Goal: Transaction & Acquisition: Purchase product/service

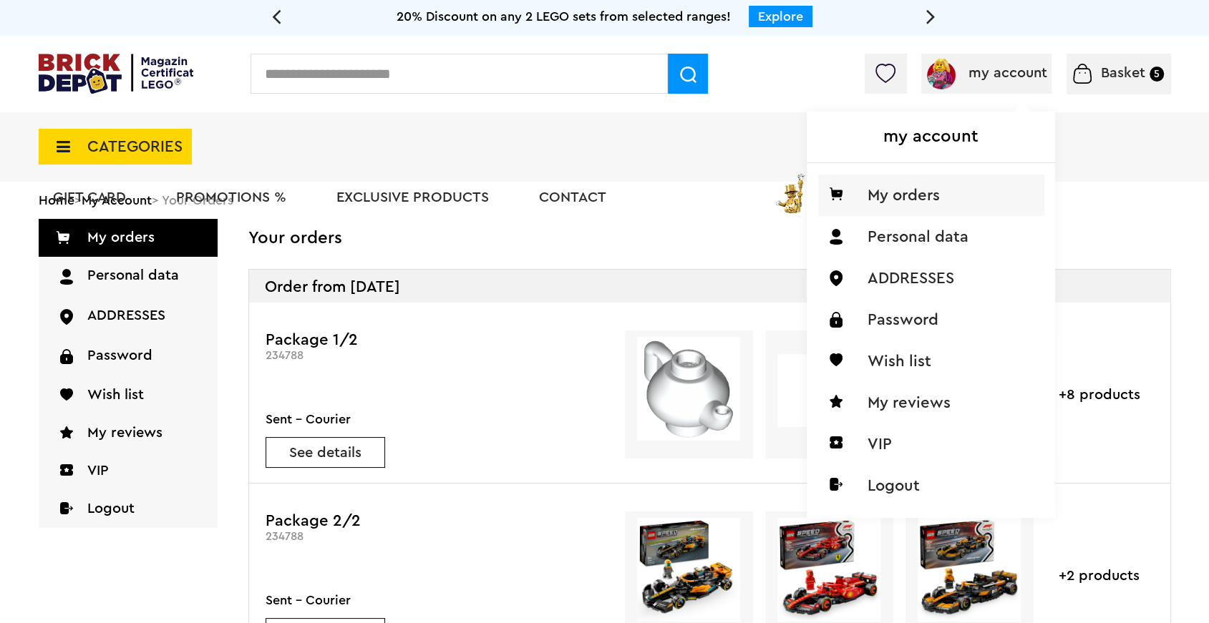
click at [953, 138] on font "my account" at bounding box center [930, 136] width 95 height 17
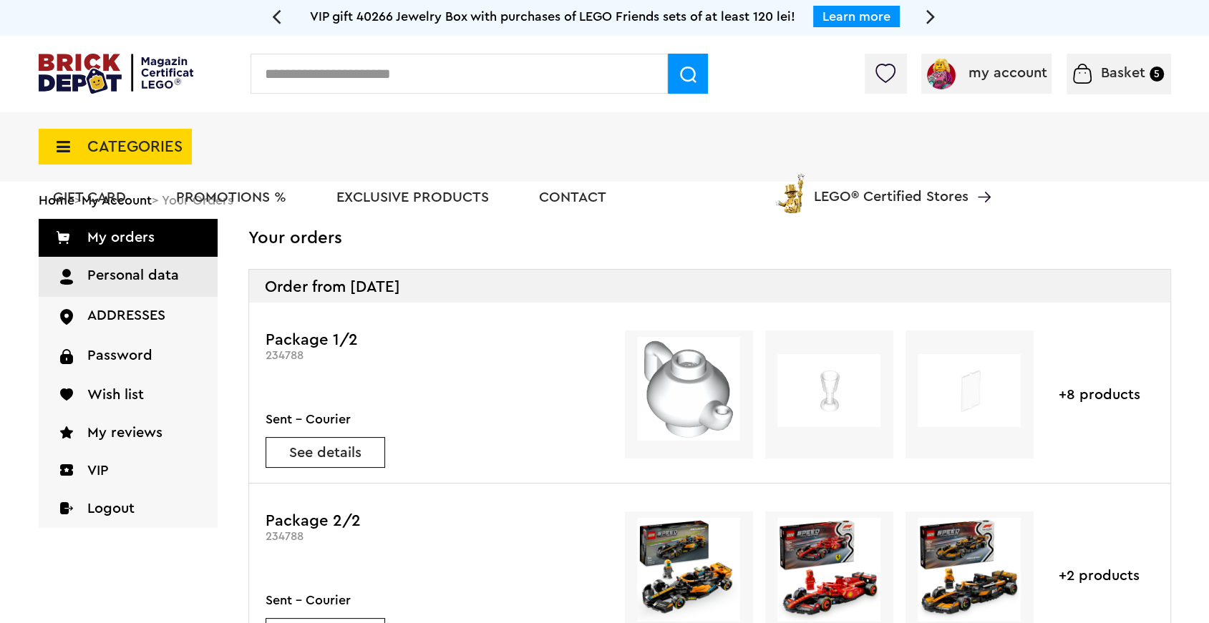
click at [180, 273] on link "Personal data" at bounding box center [128, 277] width 179 height 40
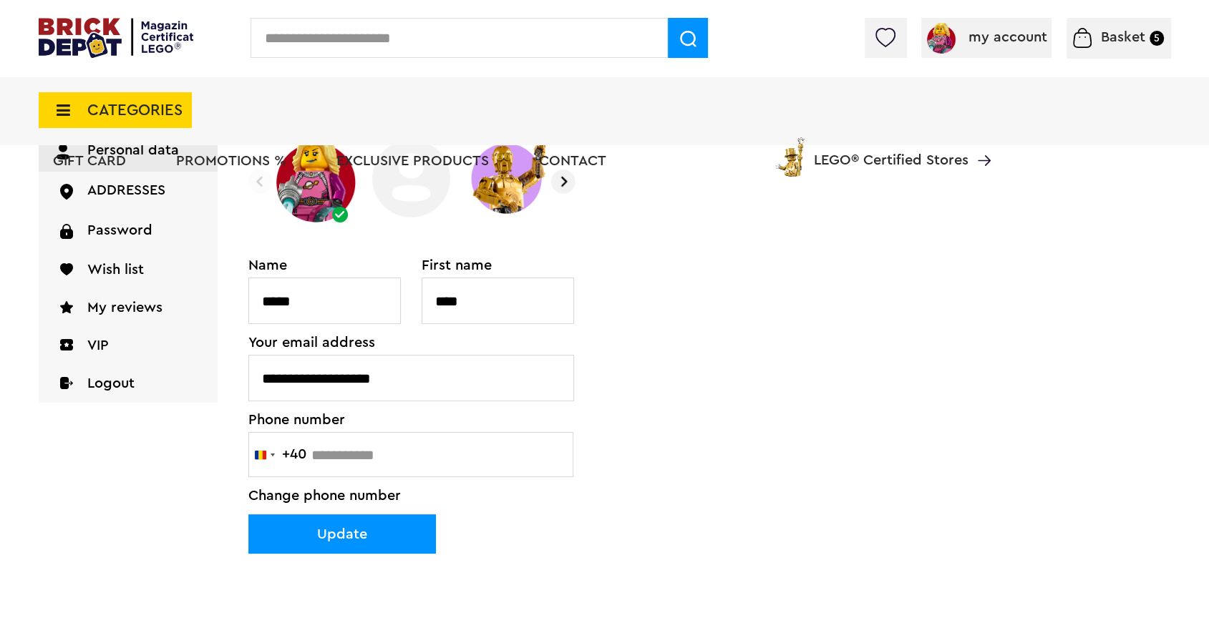
scroll to position [150, 0]
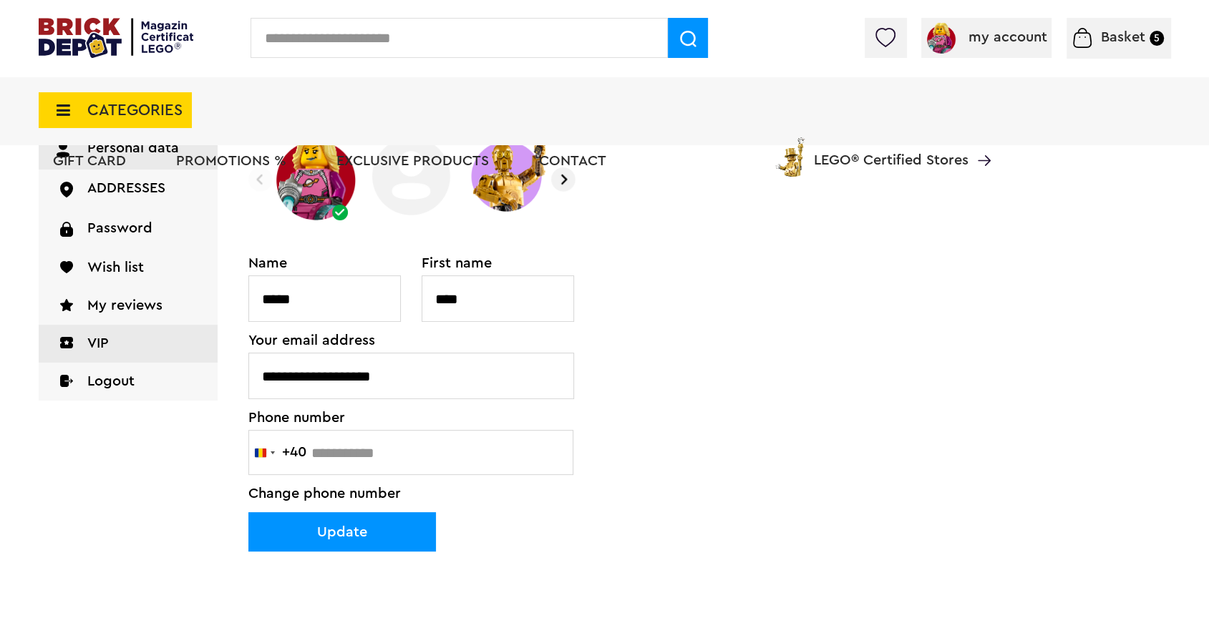
click at [104, 333] on link "VIP" at bounding box center [128, 344] width 179 height 38
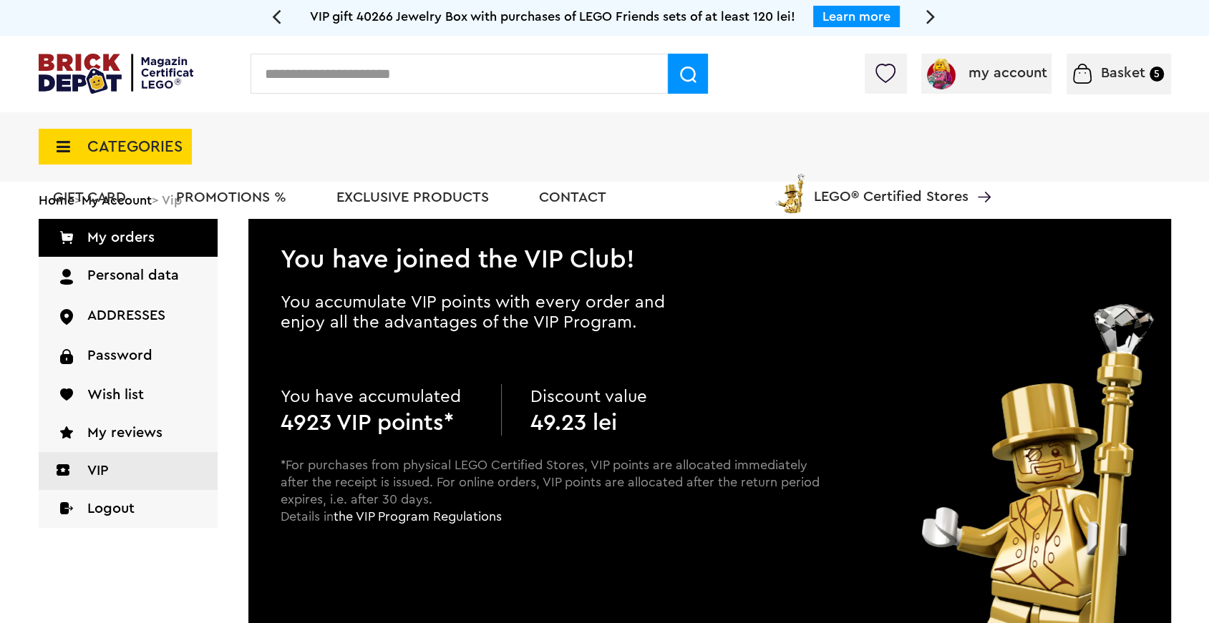
click at [1104, 66] on font "Basket" at bounding box center [1123, 73] width 44 height 14
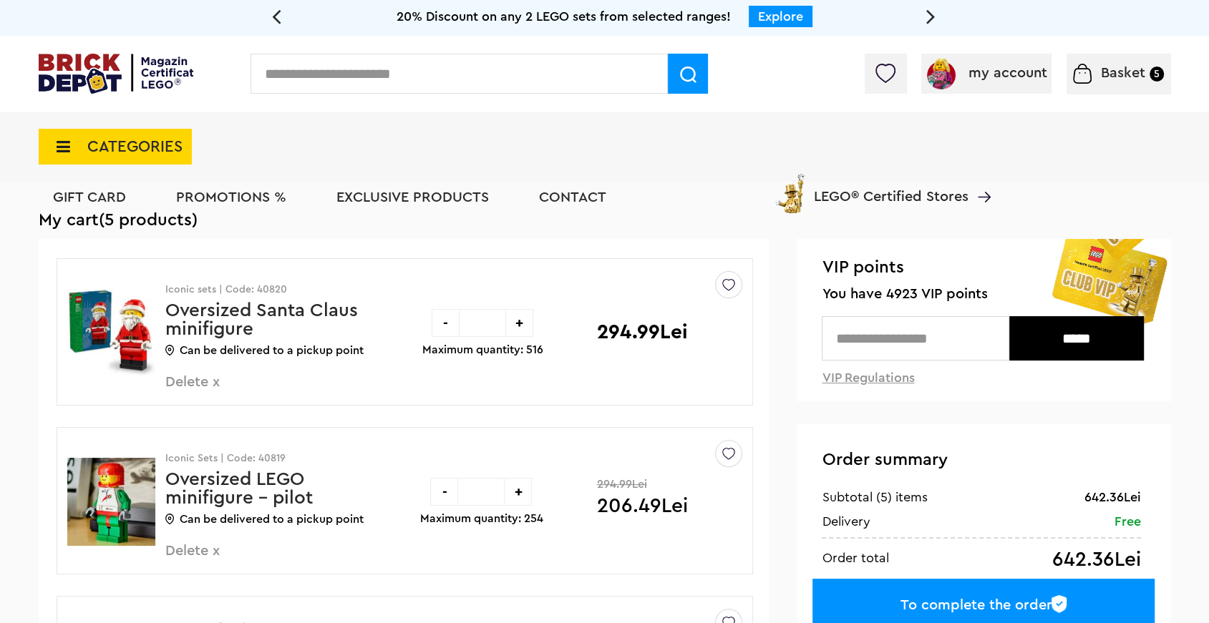
click at [307, 310] on font "Oversized Santa Claus minifigure" at bounding box center [261, 319] width 193 height 37
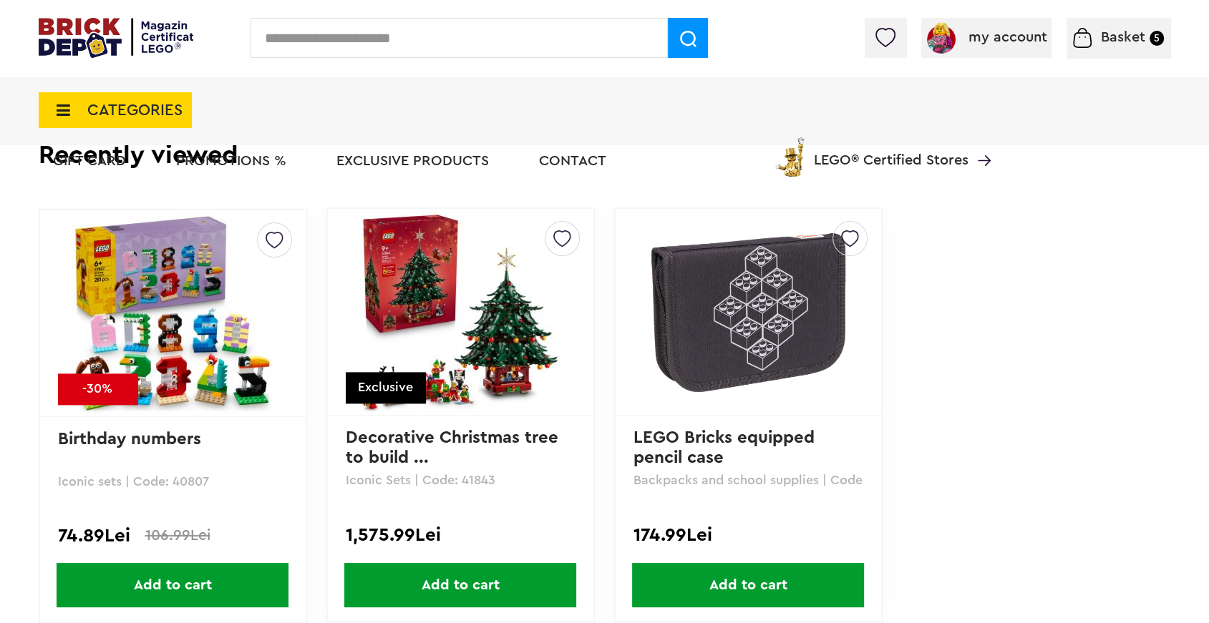
scroll to position [1676, 0]
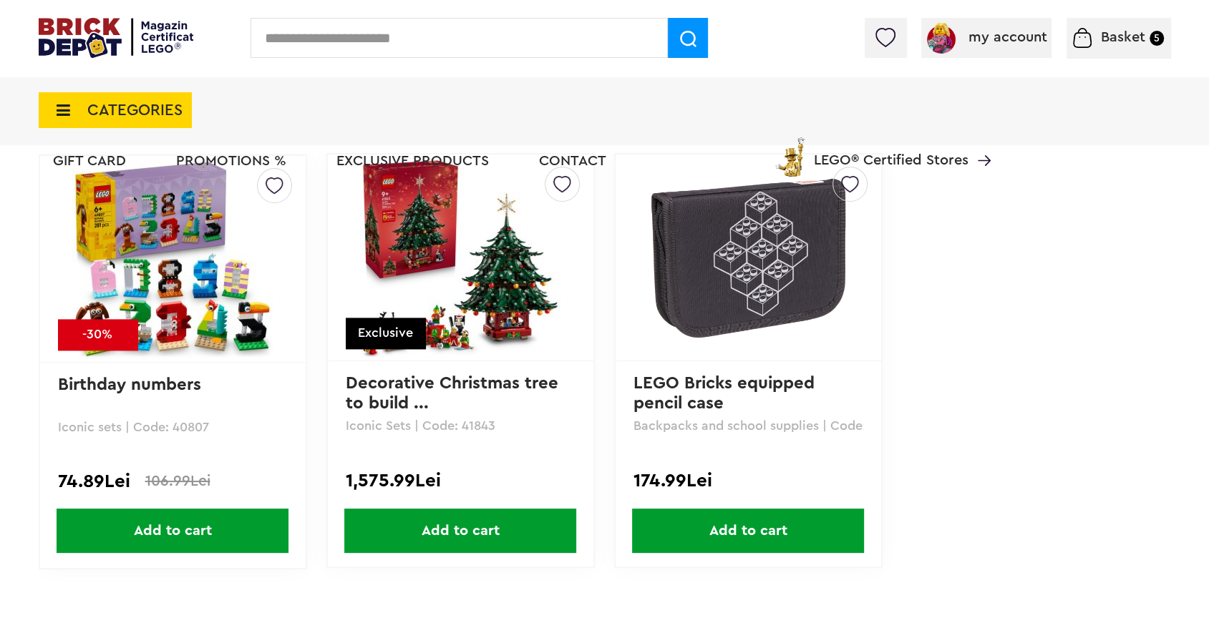
click at [757, 296] on img at bounding box center [748, 257] width 200 height 200
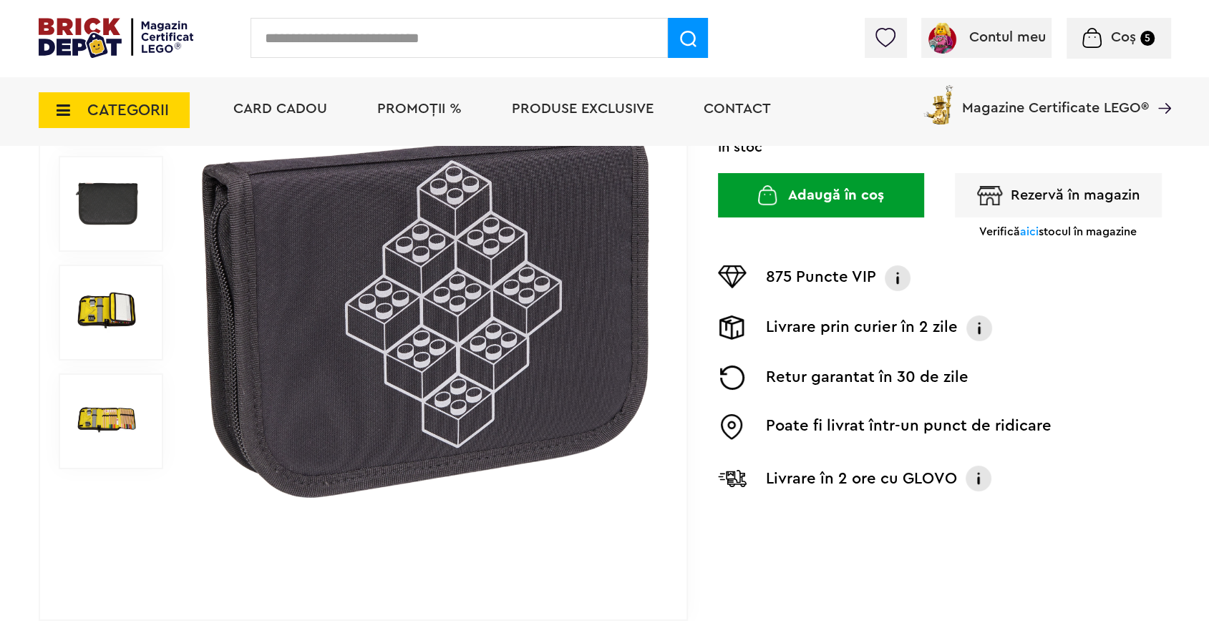
scroll to position [220, 0]
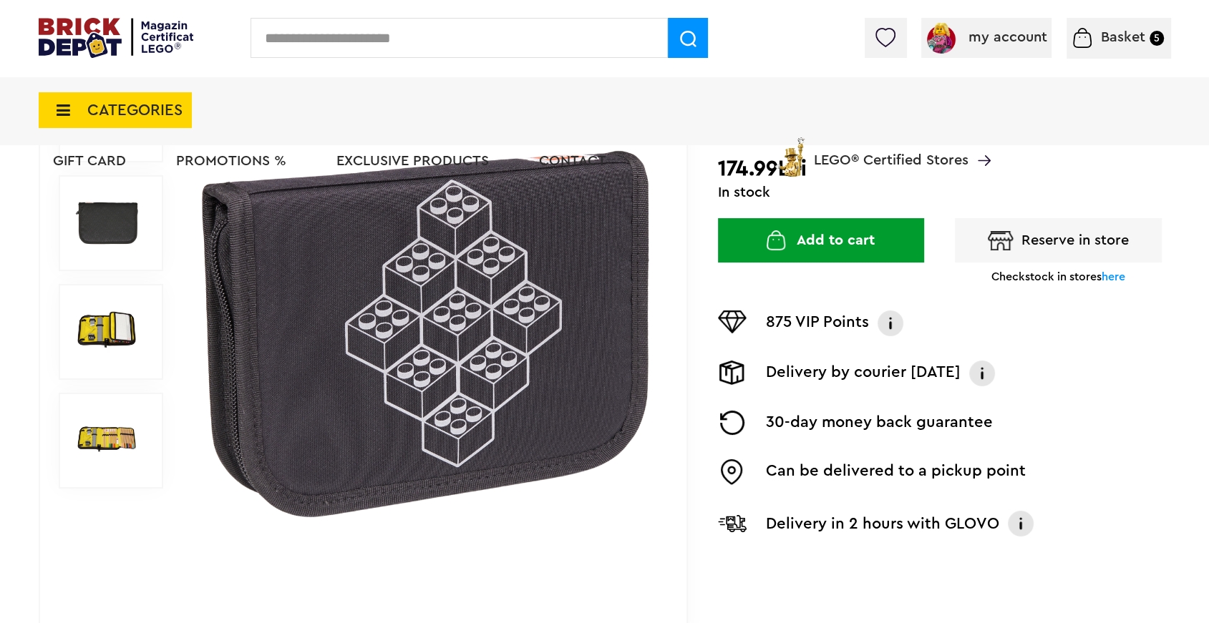
click at [130, 317] on img at bounding box center [106, 332] width 64 height 64
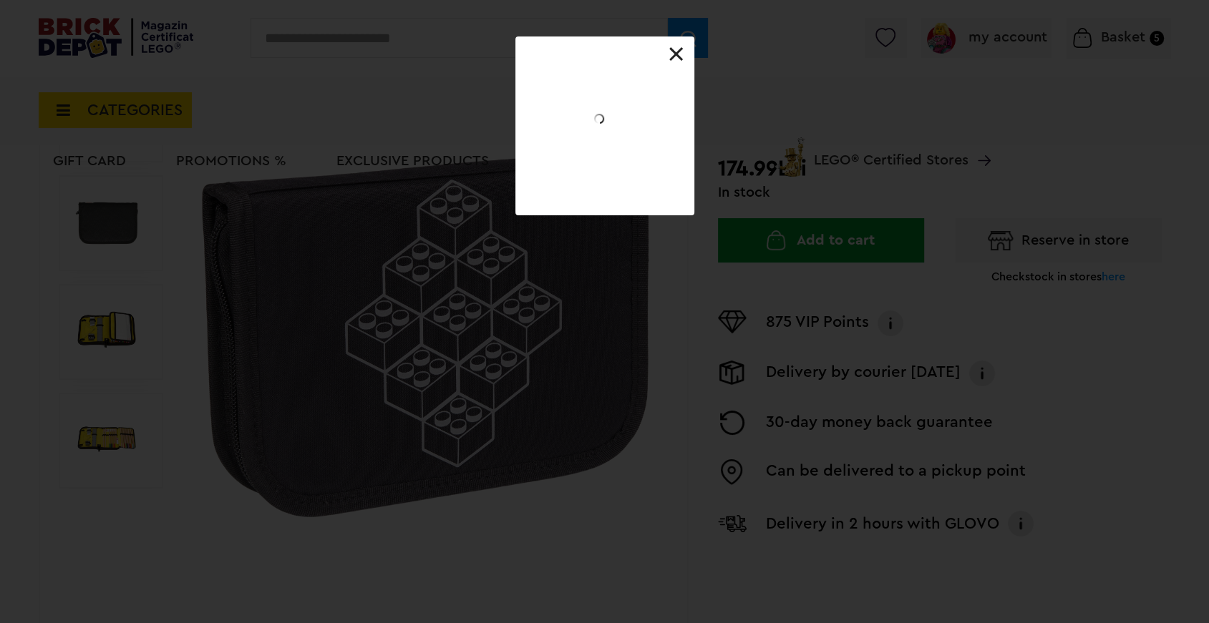
click at [677, 50] on link at bounding box center [676, 54] width 14 height 14
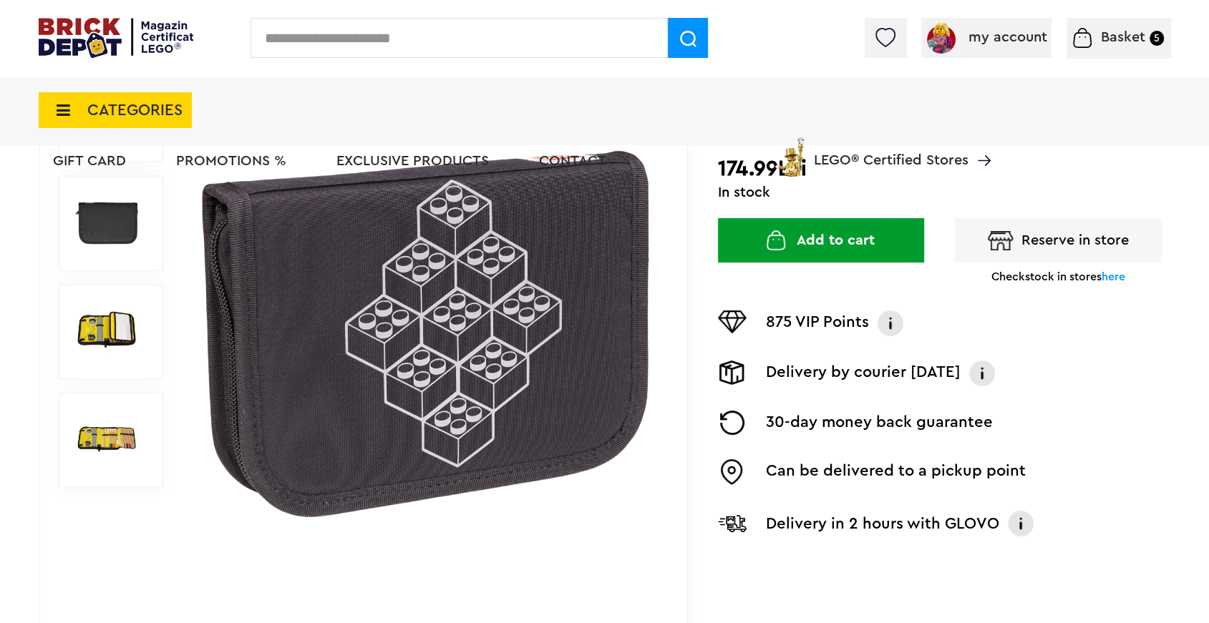
click at [117, 331] on img at bounding box center [106, 332] width 64 height 64
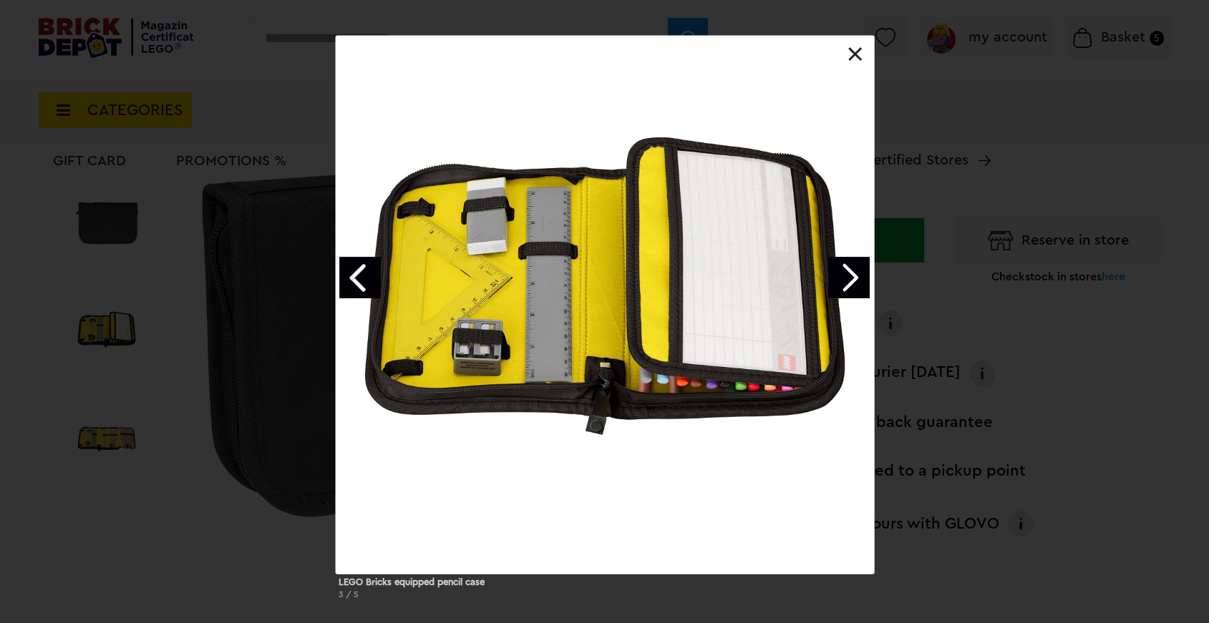
click at [851, 281] on link "Next image" at bounding box center [849, 278] width 42 height 42
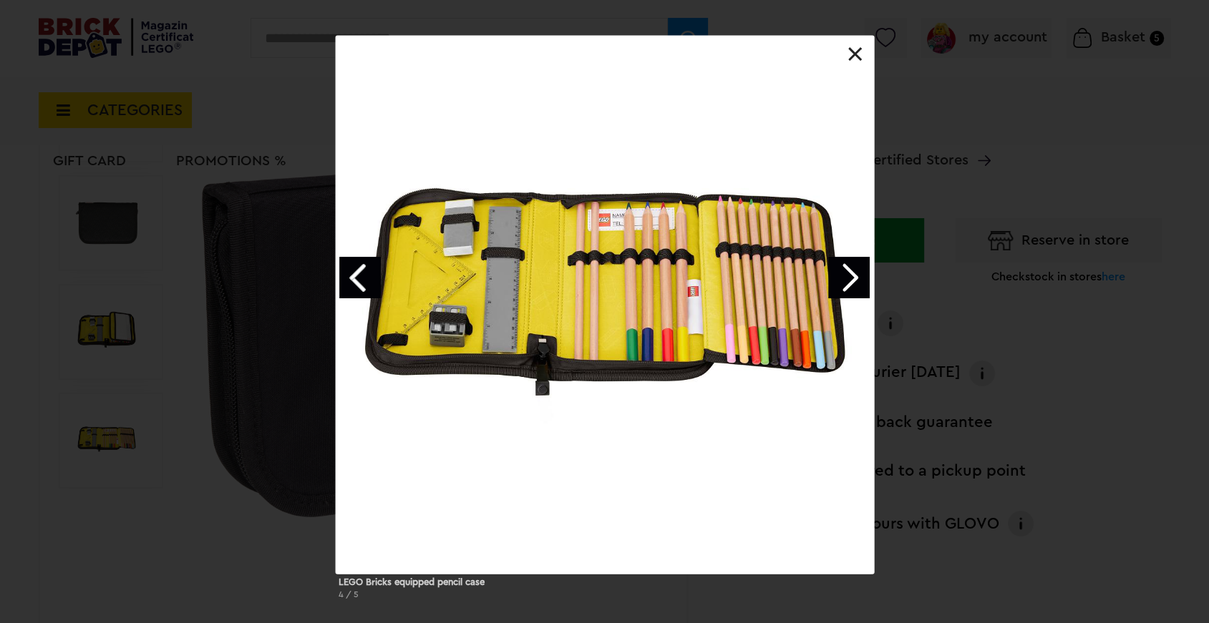
click at [851, 56] on link at bounding box center [855, 54] width 14 height 14
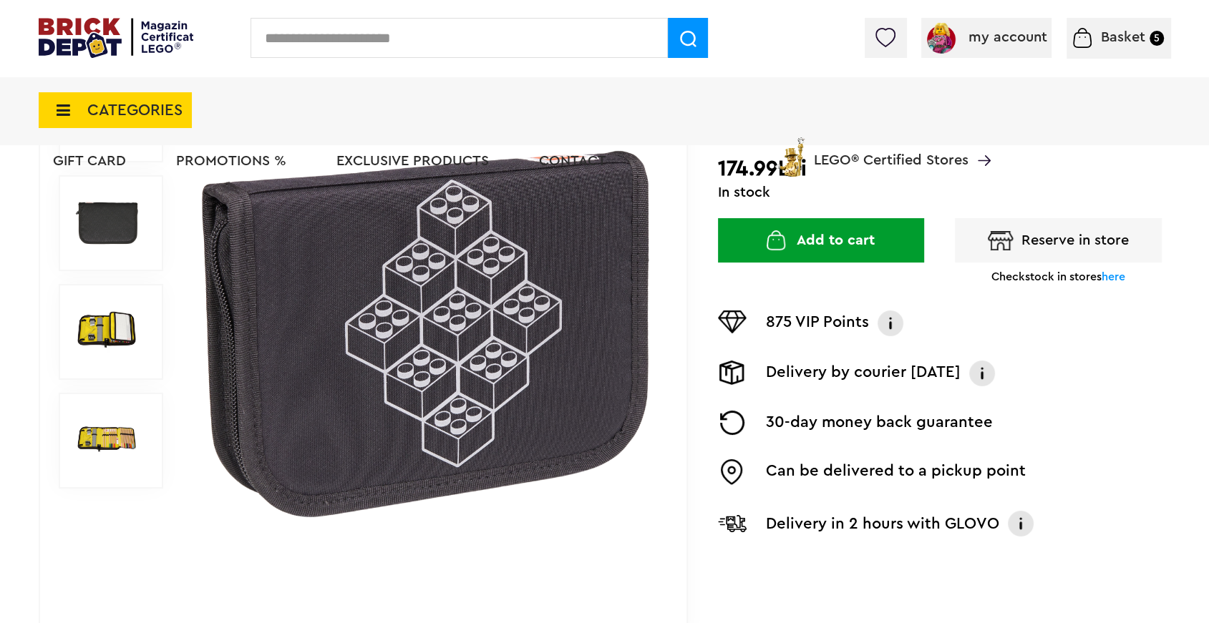
click at [376, 158] on font "Exclusive products" at bounding box center [412, 161] width 152 height 14
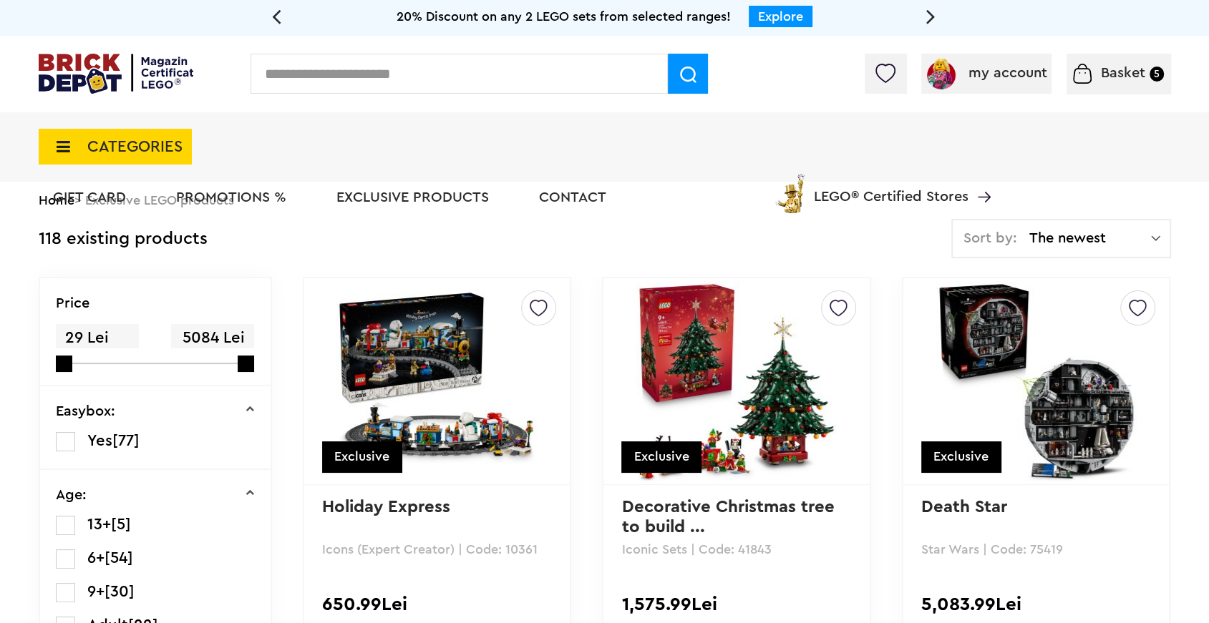
click at [253, 193] on font "PROMOTIONS %" at bounding box center [231, 197] width 110 height 14
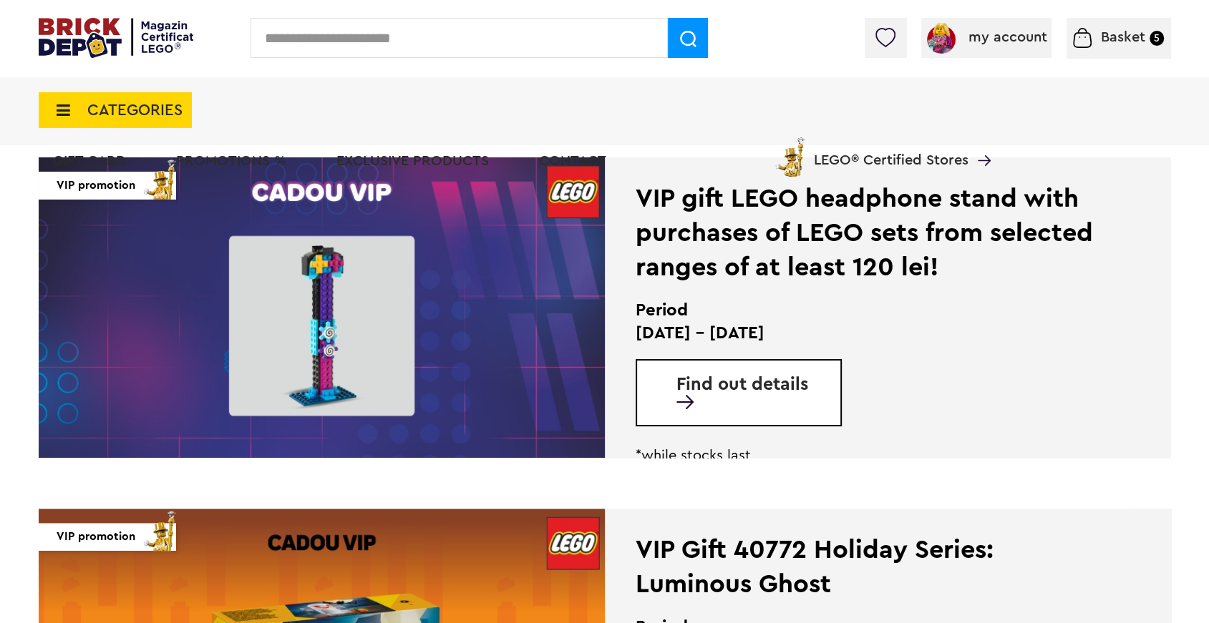
scroll to position [1768, 0]
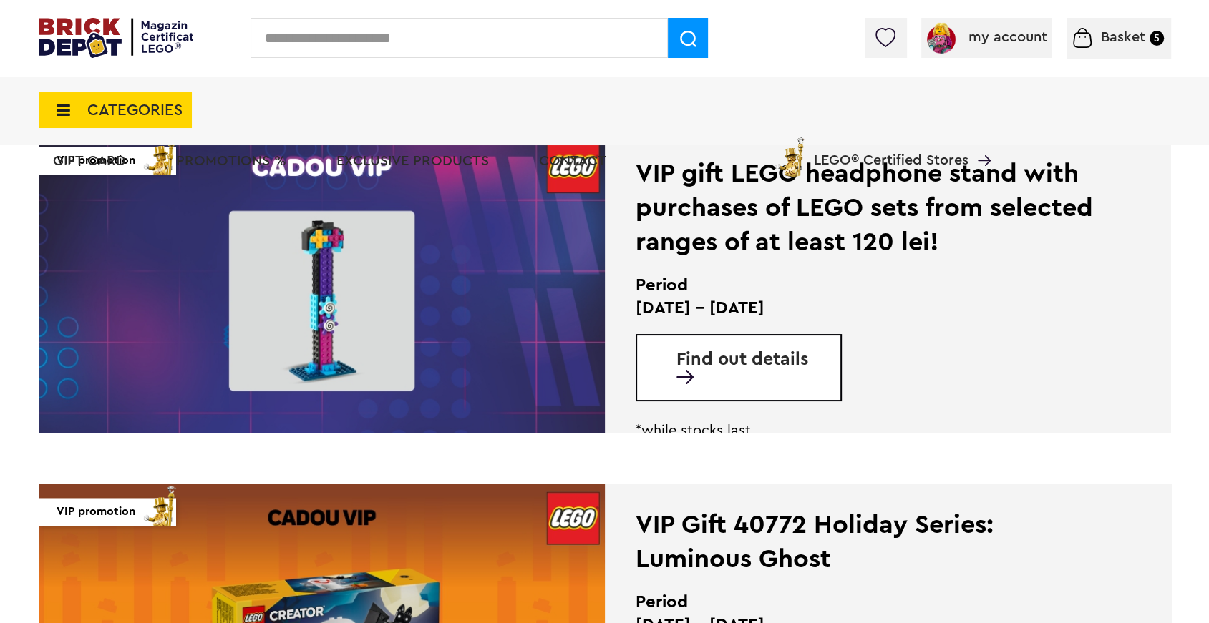
click at [739, 364] on font "Find out details" at bounding box center [742, 360] width 132 height 18
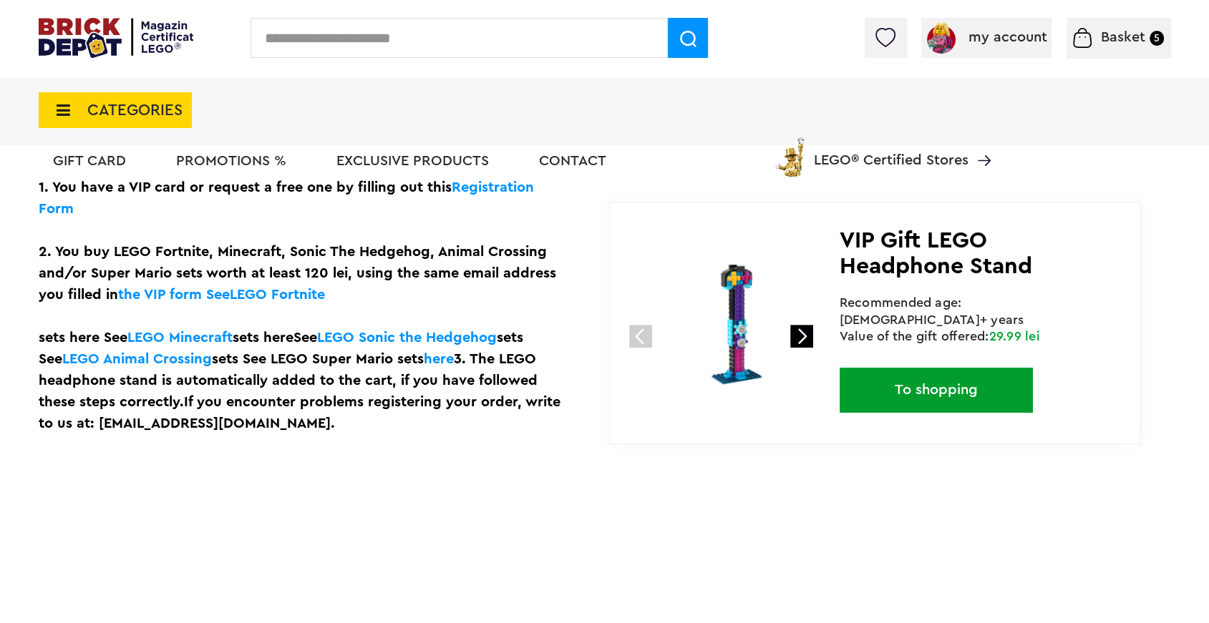
scroll to position [402, 0]
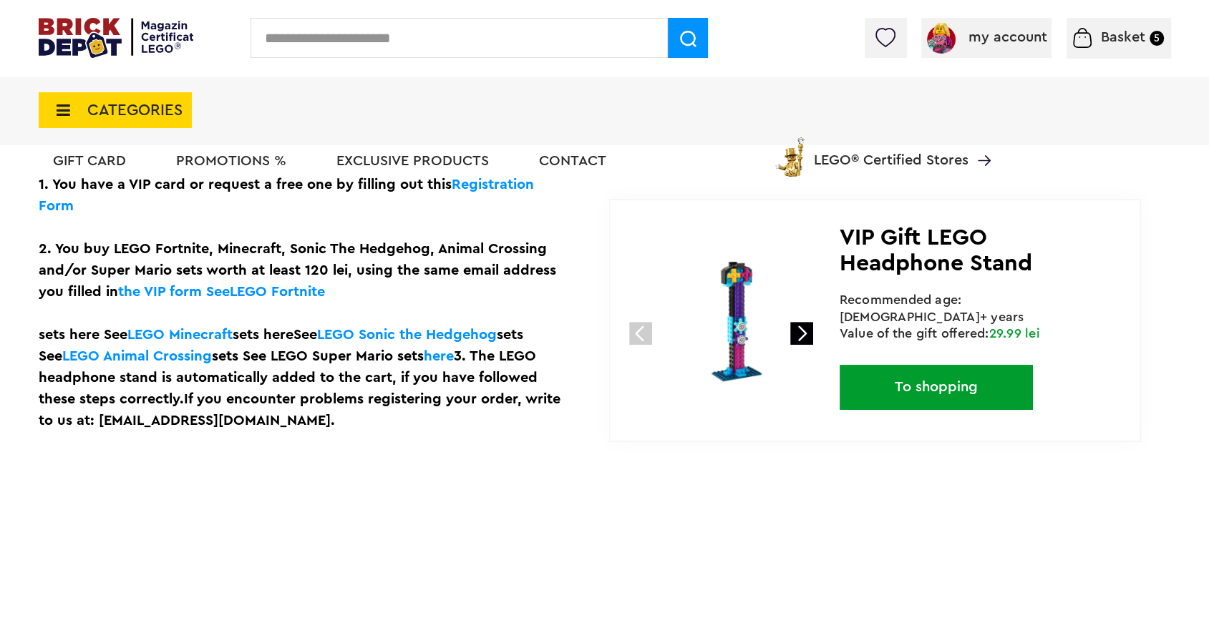
click at [948, 380] on font "To shopping" at bounding box center [936, 387] width 83 height 14
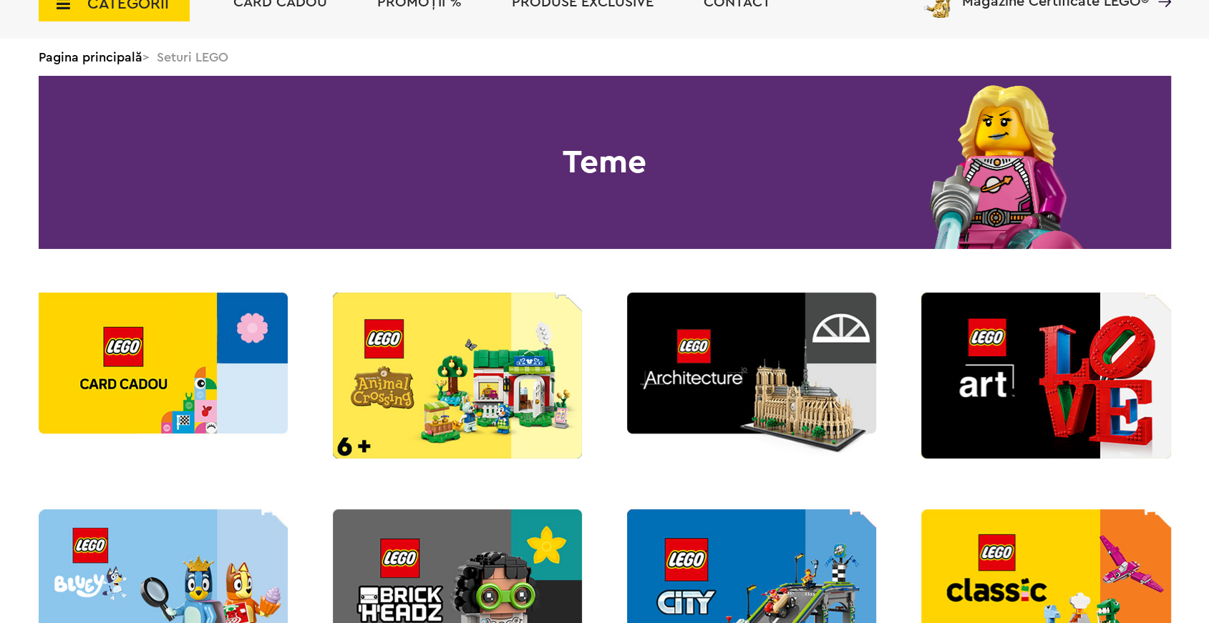
scroll to position [143, 0]
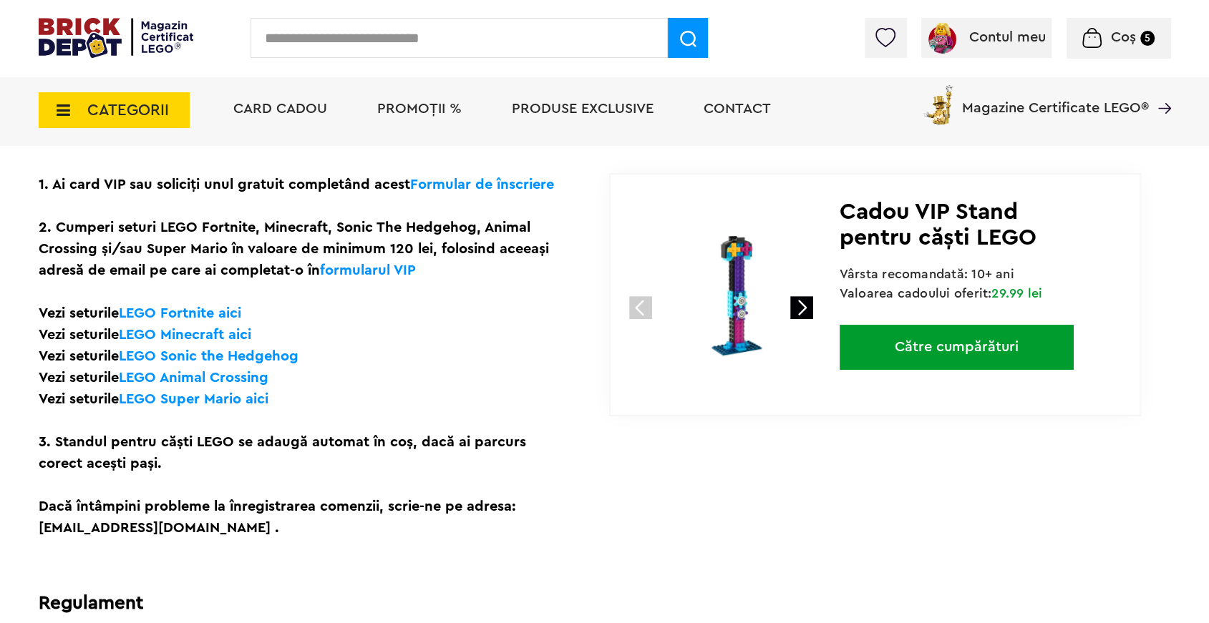
scroll to position [402, 0]
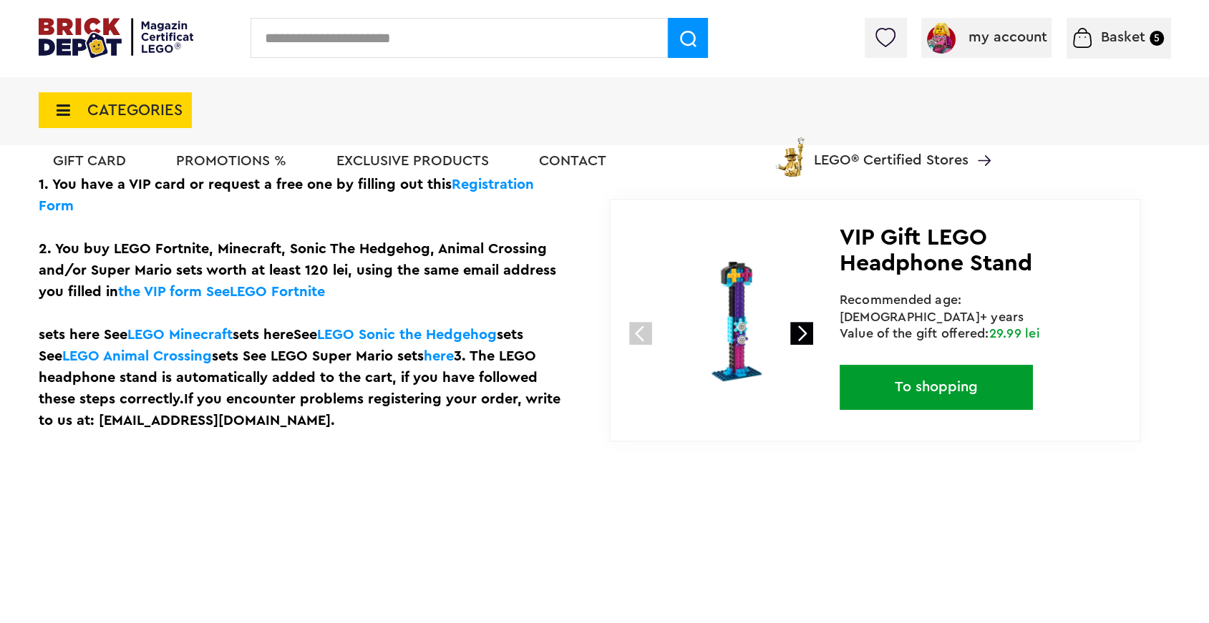
click at [178, 354] on font "LEGO Animal Crossing" at bounding box center [137, 356] width 150 height 14
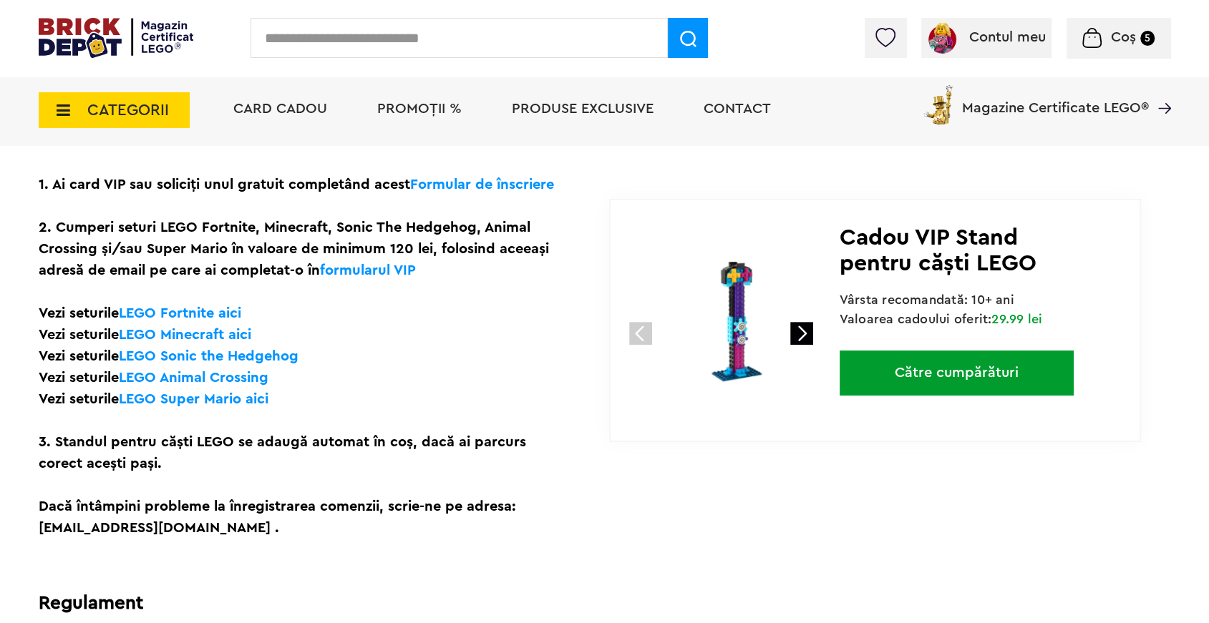
scroll to position [402, 0]
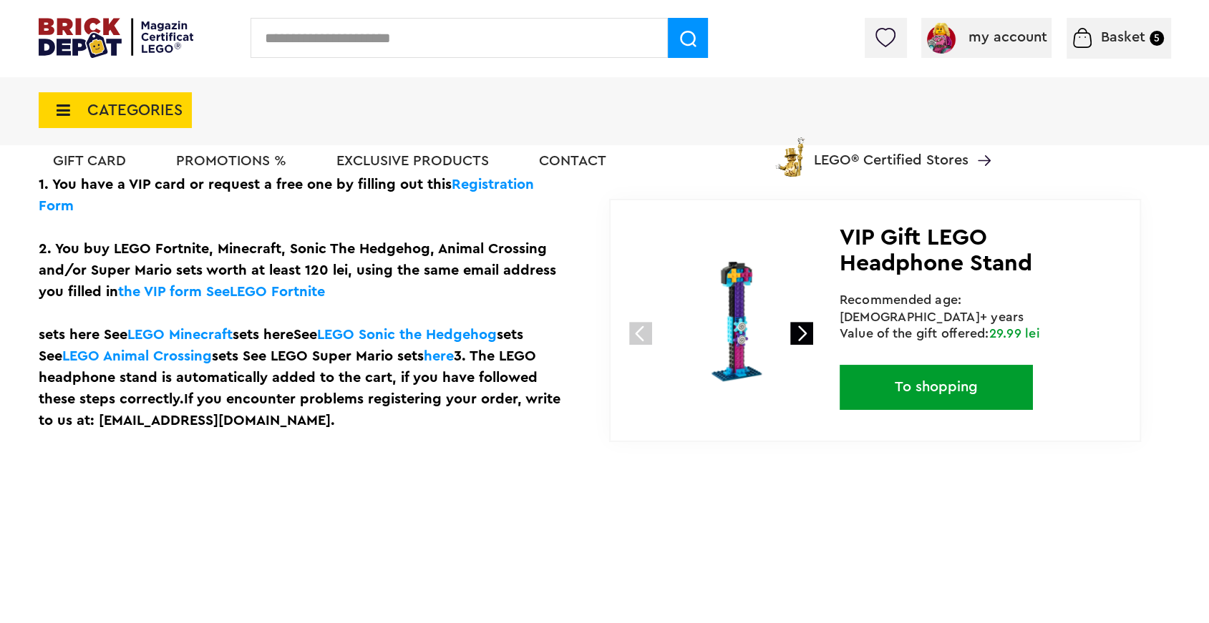
click at [394, 332] on font "LEGO Sonic the Hedgehog" at bounding box center [407, 335] width 180 height 14
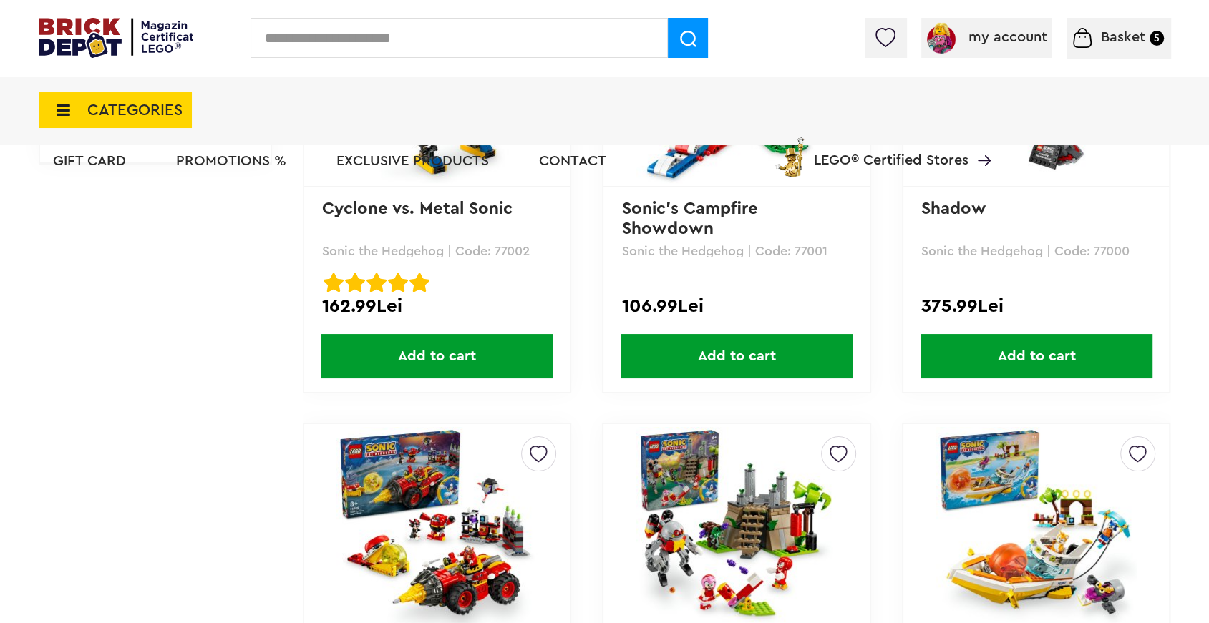
scroll to position [807, 0]
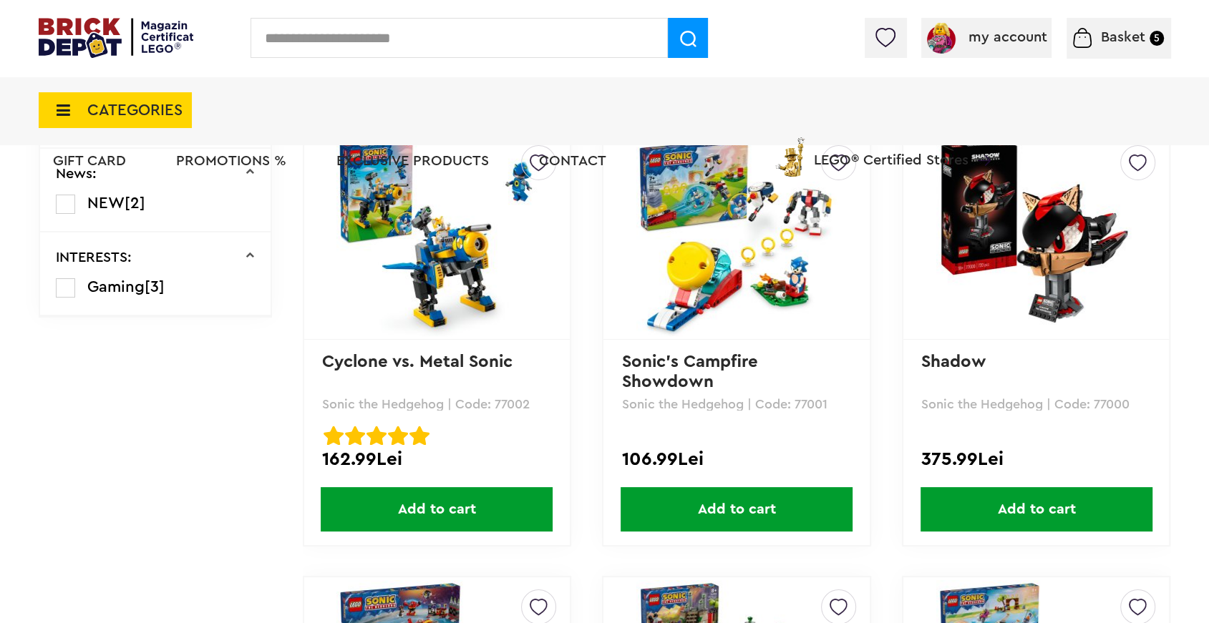
click at [1043, 232] on img at bounding box center [1036, 236] width 200 height 200
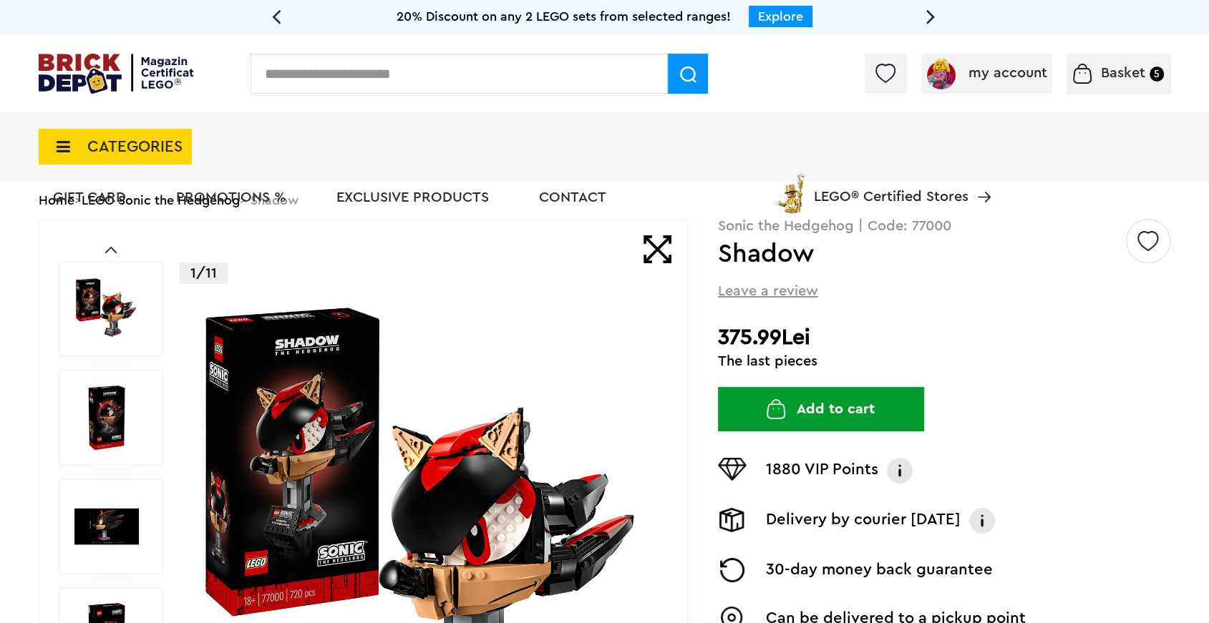
click at [125, 137] on span "CATEGORIES" at bounding box center [115, 147] width 153 height 36
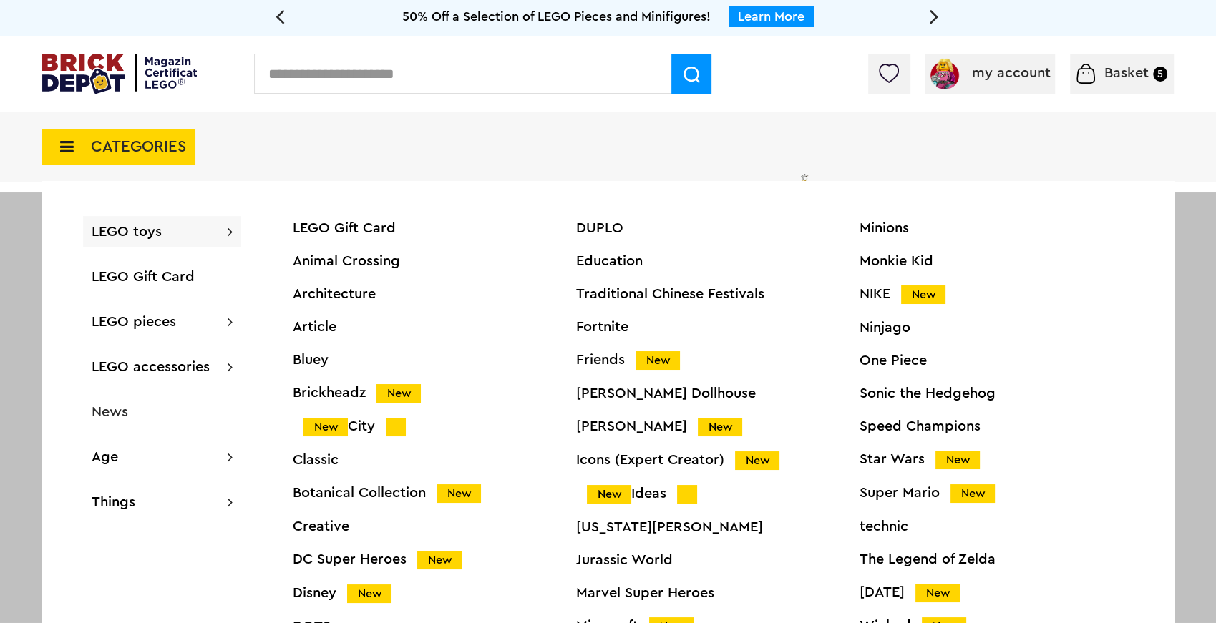
click at [907, 361] on font "One Piece" at bounding box center [893, 361] width 67 height 14
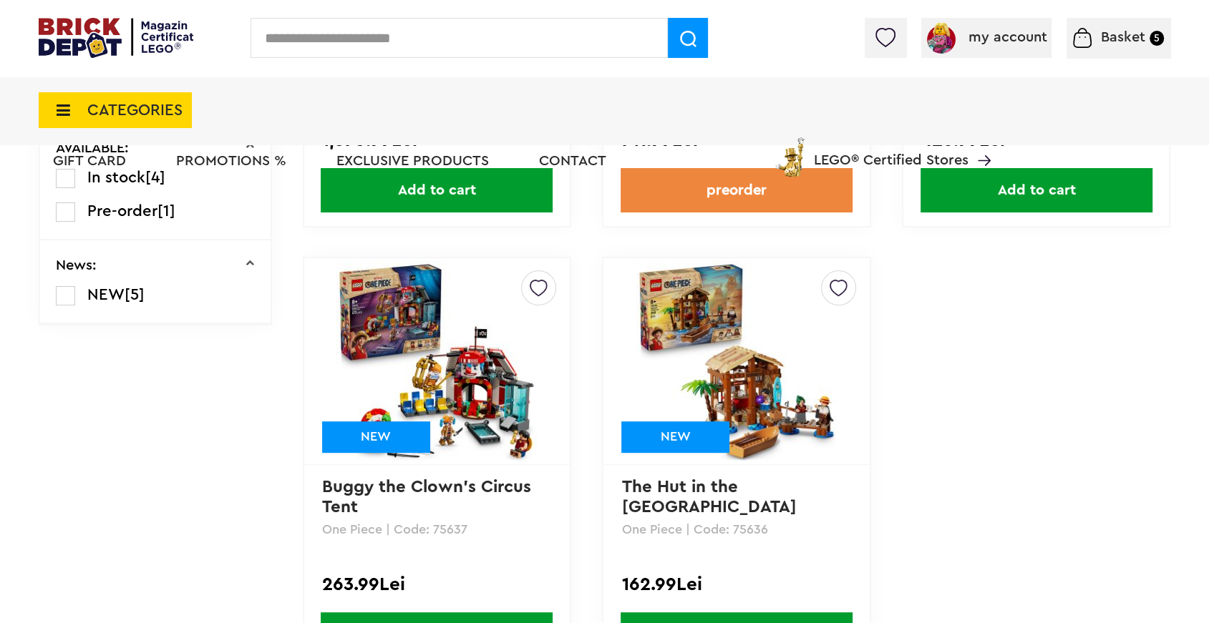
scroll to position [689, 0]
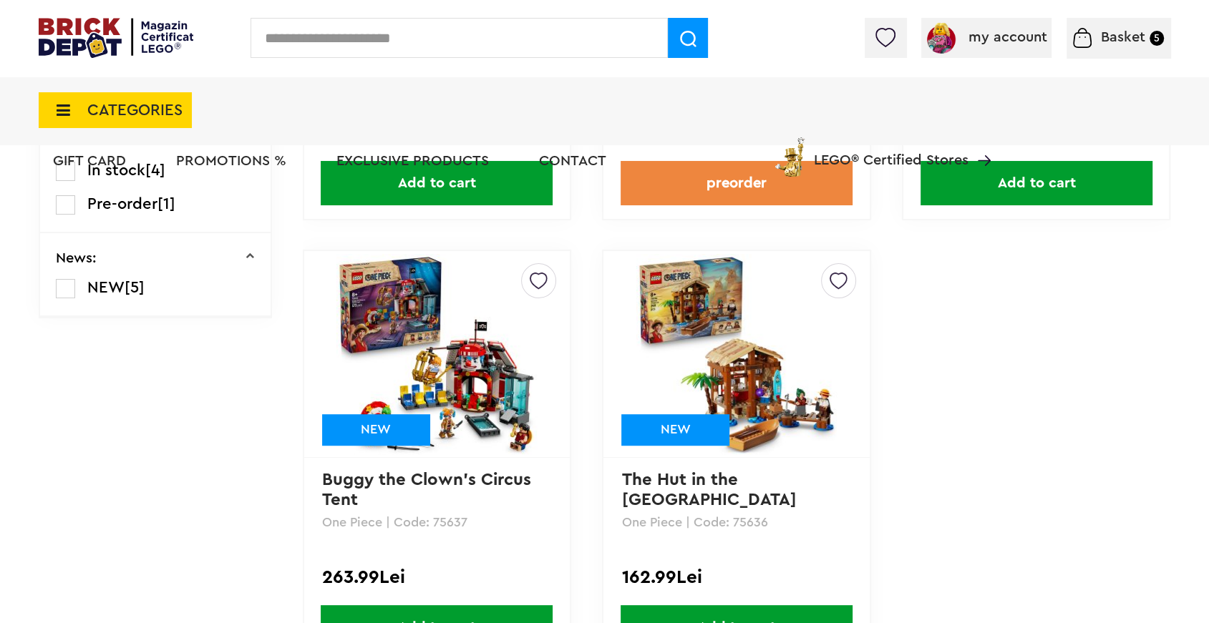
click at [159, 120] on span "CATEGORIES" at bounding box center [115, 110] width 153 height 36
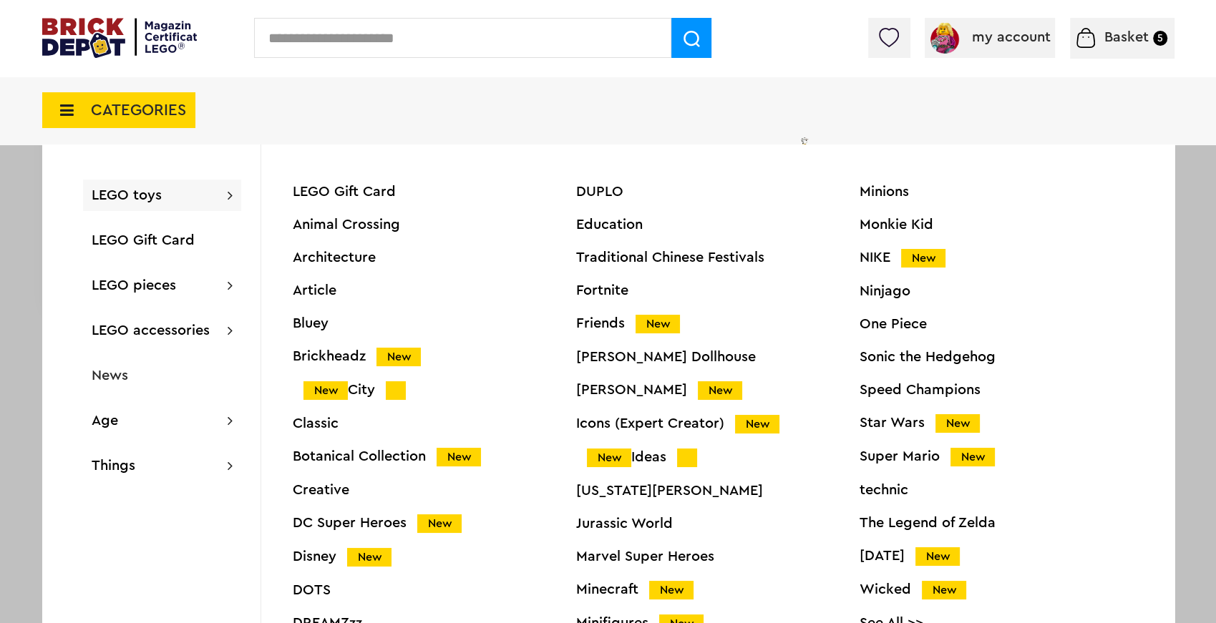
click at [356, 253] on font "Architecture" at bounding box center [334, 257] width 83 height 14
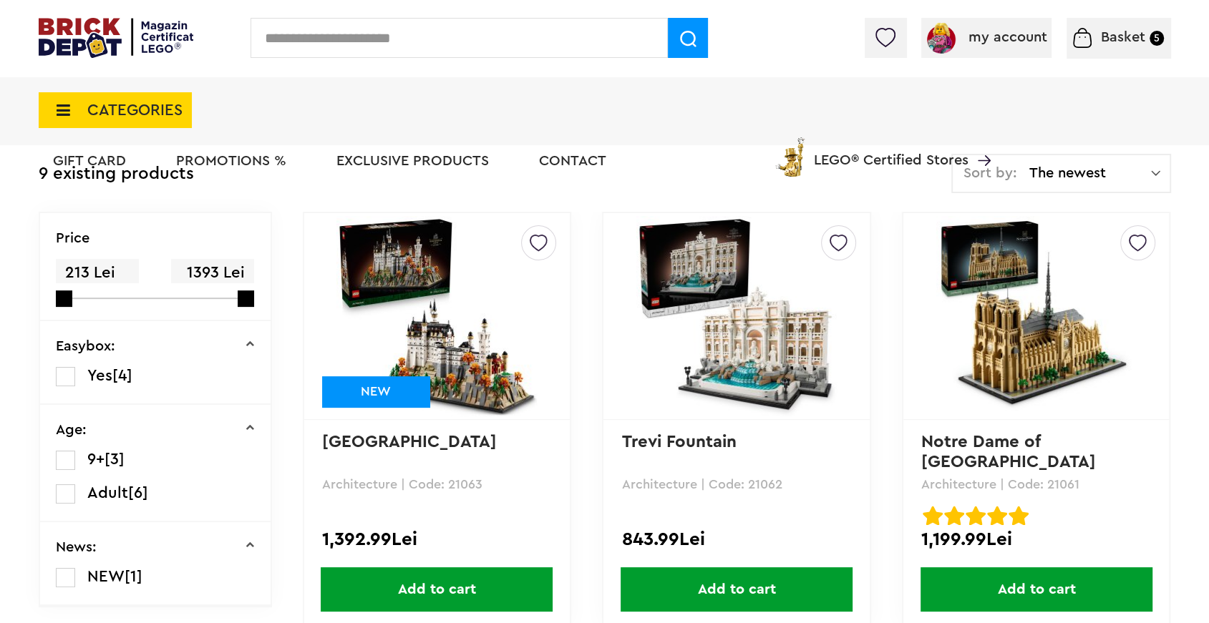
scroll to position [301, 0]
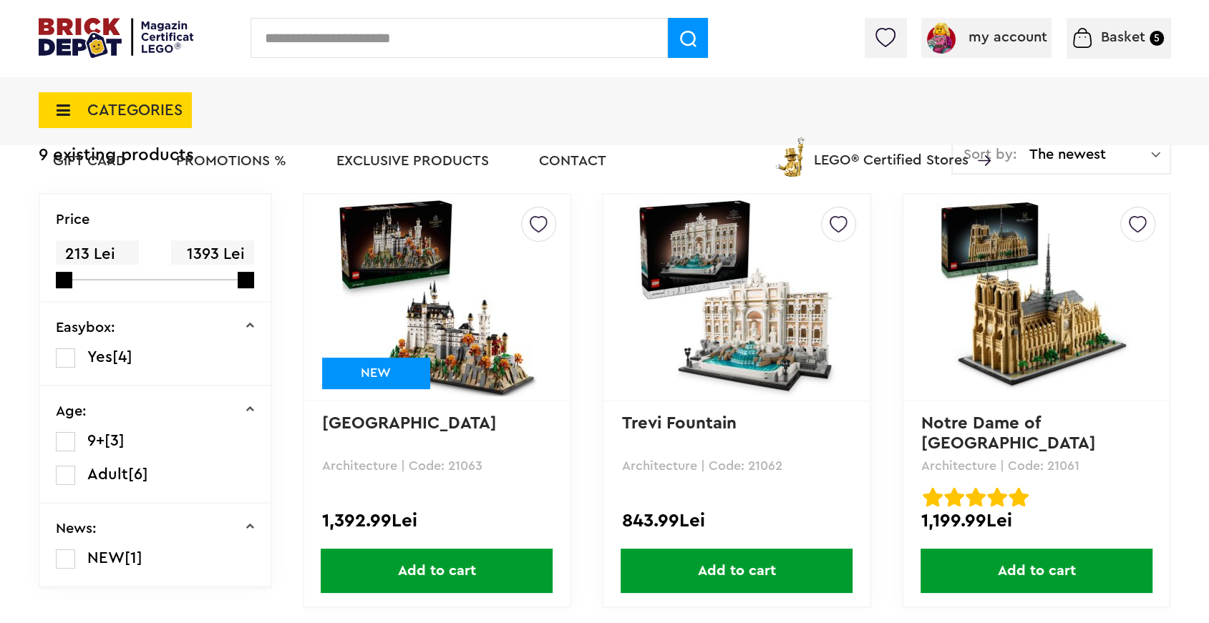
click at [256, 152] on li "PROMOTIONS %" at bounding box center [231, 162] width 139 height 69
click at [260, 162] on font "PROMOTIONS %" at bounding box center [231, 161] width 110 height 14
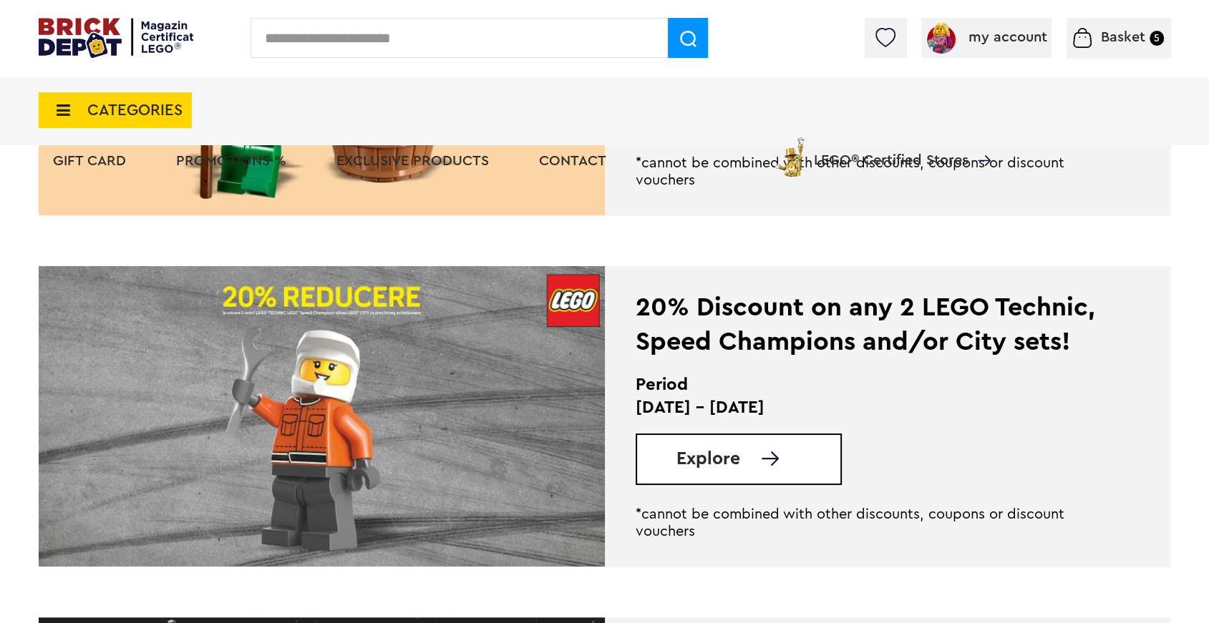
scroll to position [581, 0]
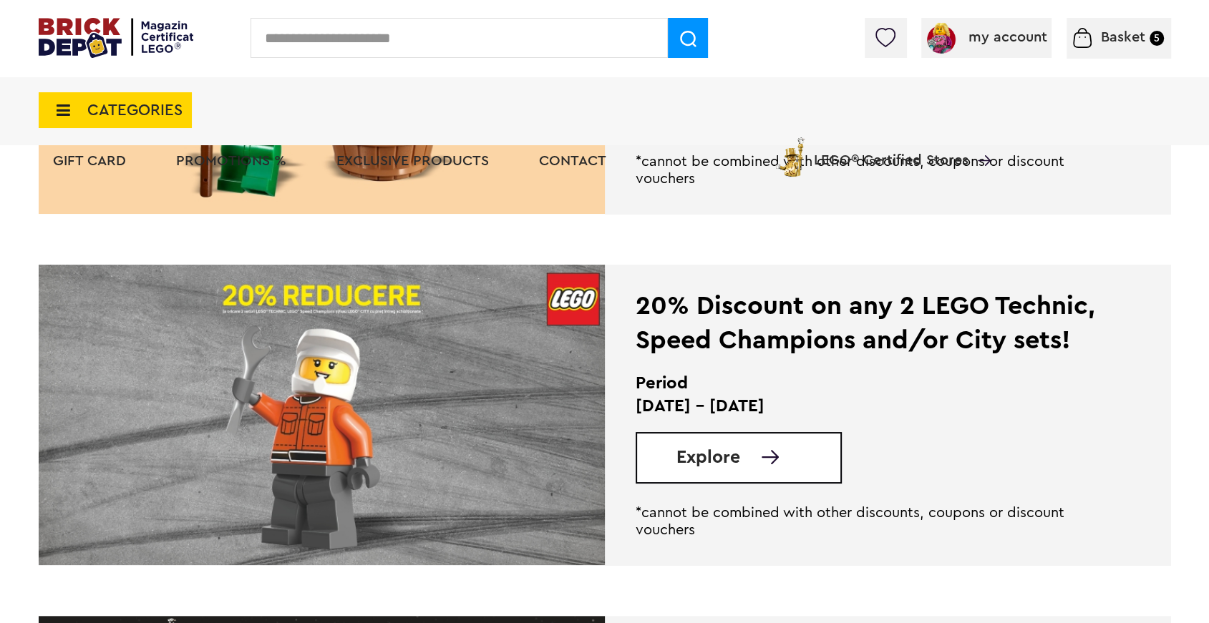
click at [728, 458] on font "Explore" at bounding box center [708, 458] width 64 height 18
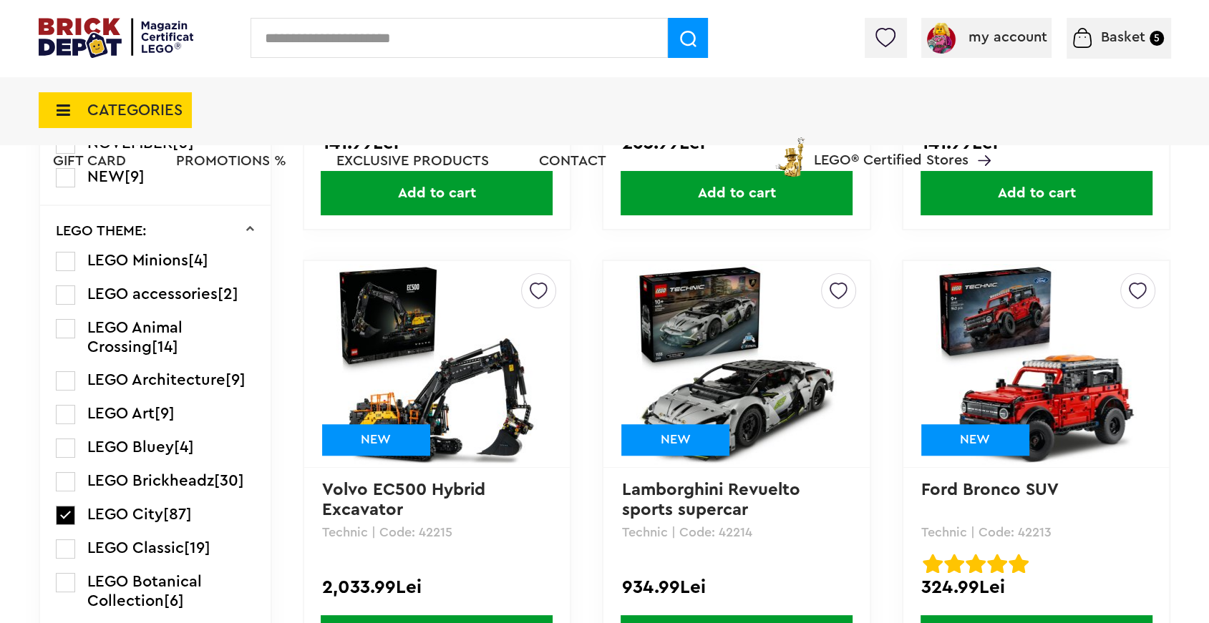
scroll to position [968, 0]
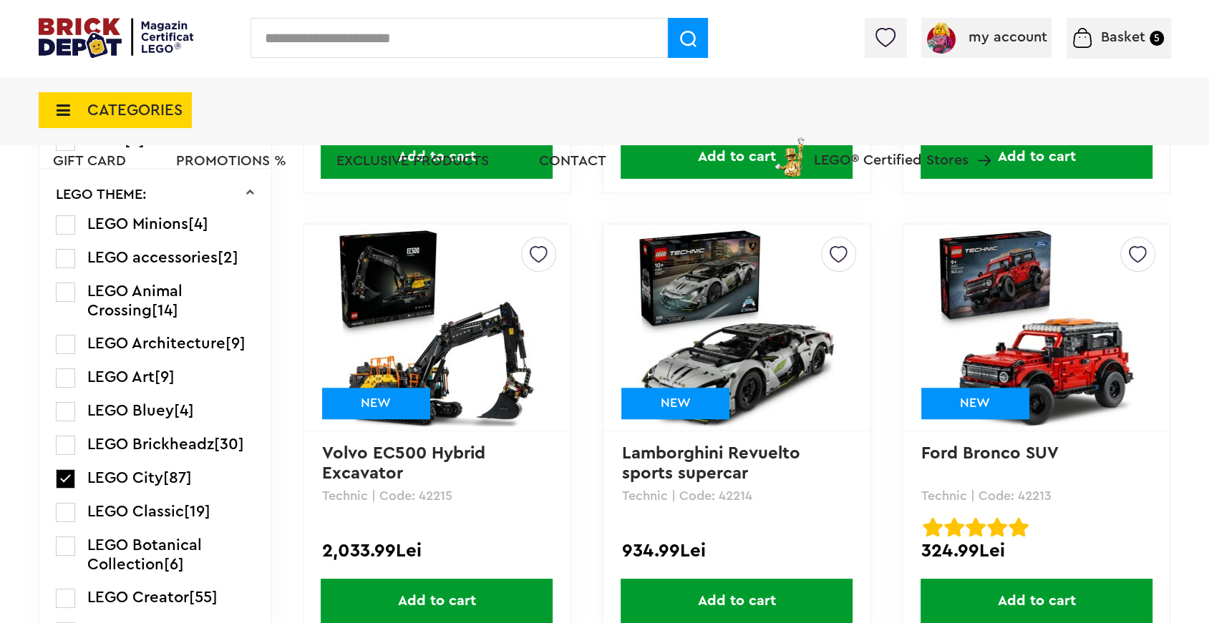
click at [1071, 378] on img at bounding box center [1036, 328] width 200 height 200
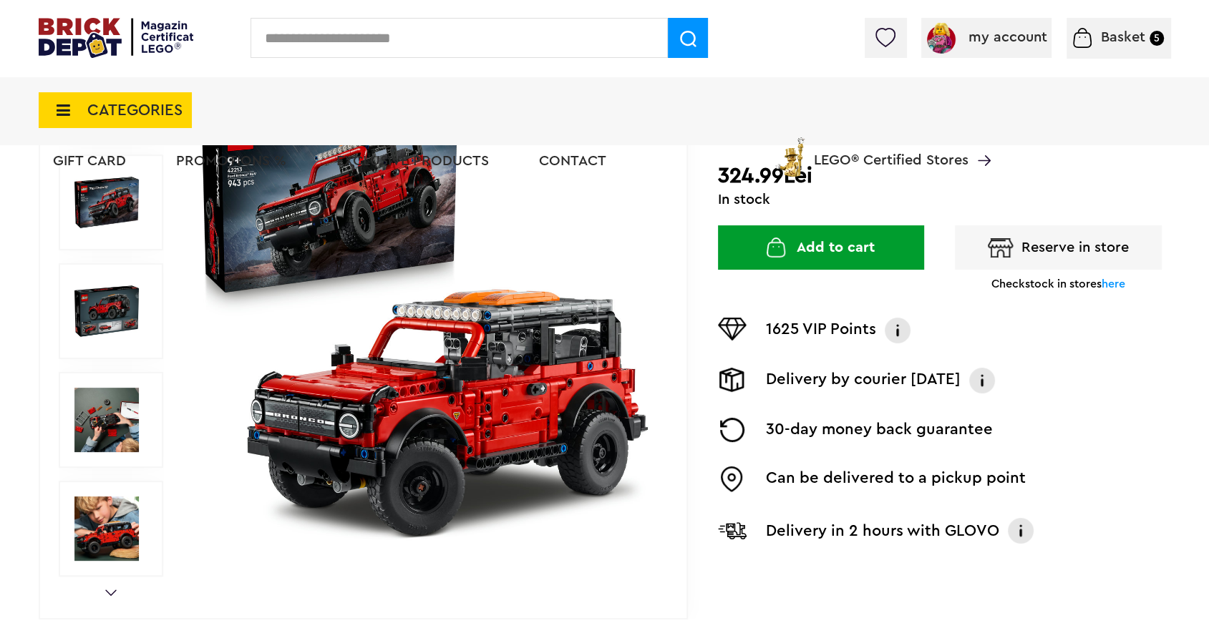
scroll to position [242, 0]
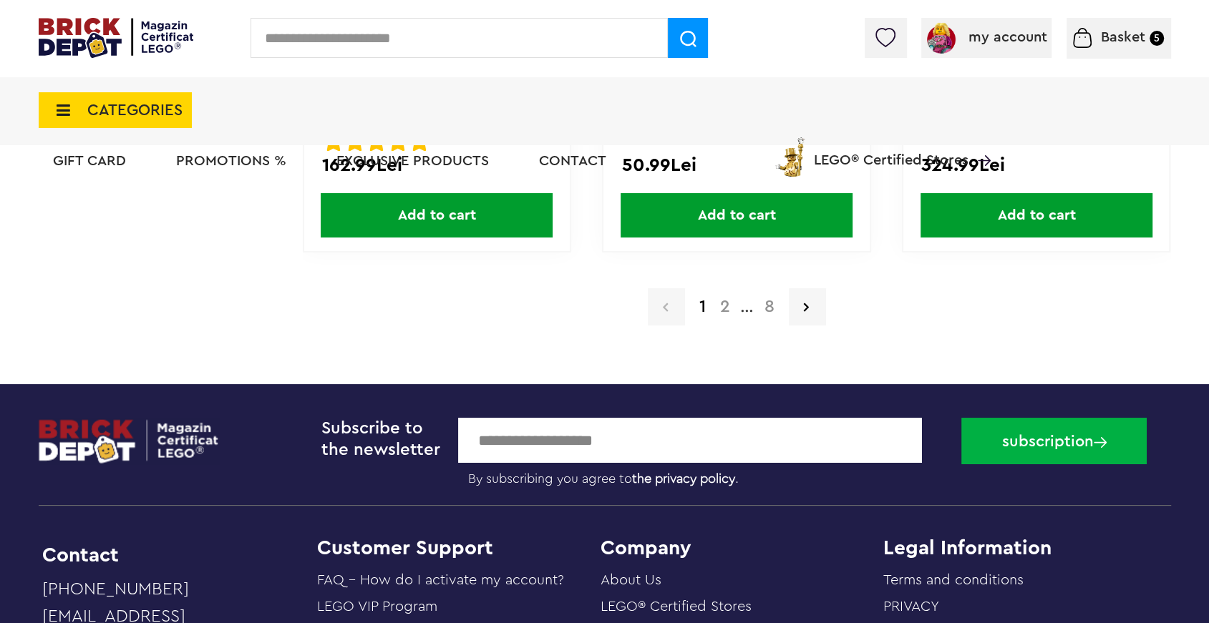
scroll to position [3133, 0]
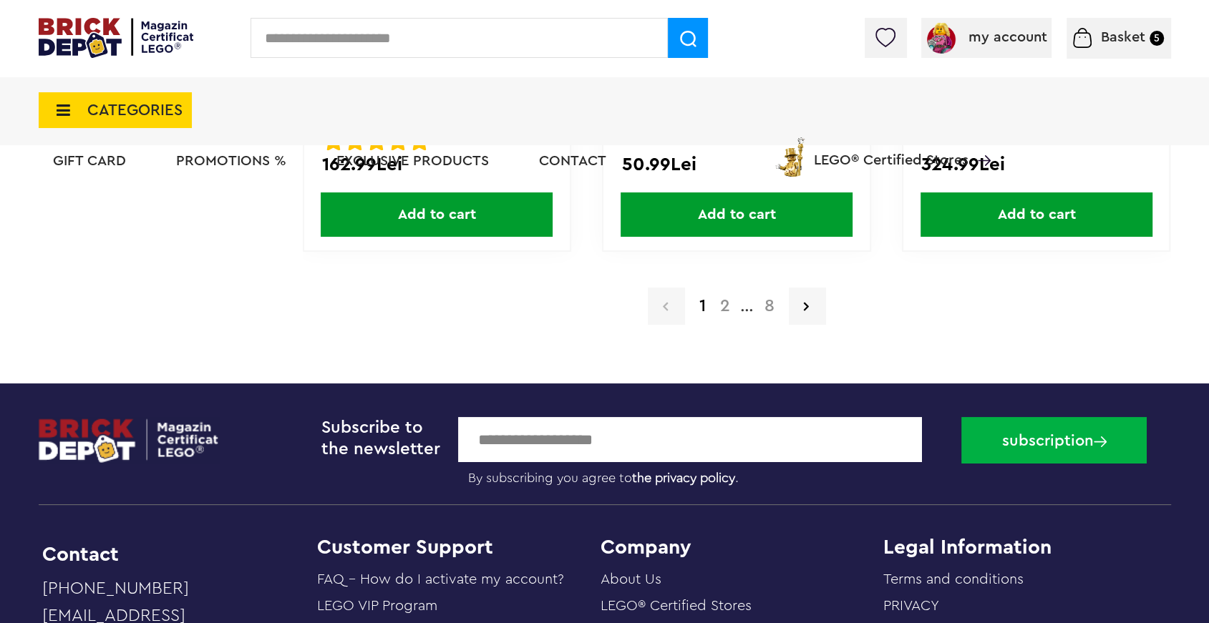
click at [726, 309] on font "2" at bounding box center [725, 306] width 10 height 17
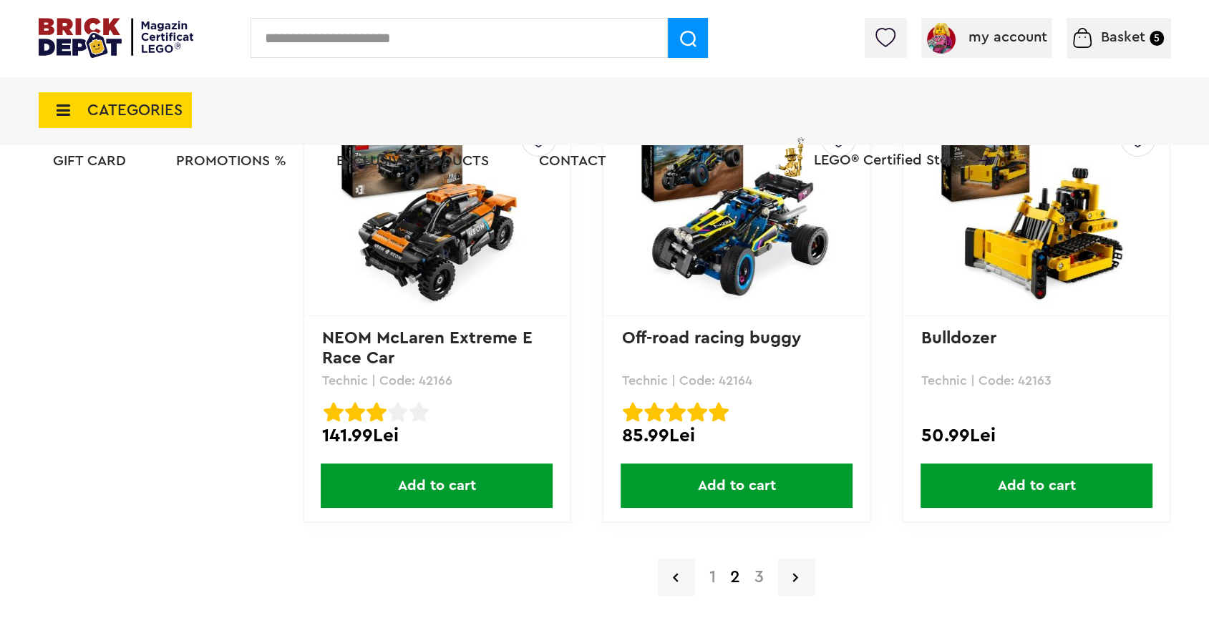
scroll to position [2869, 0]
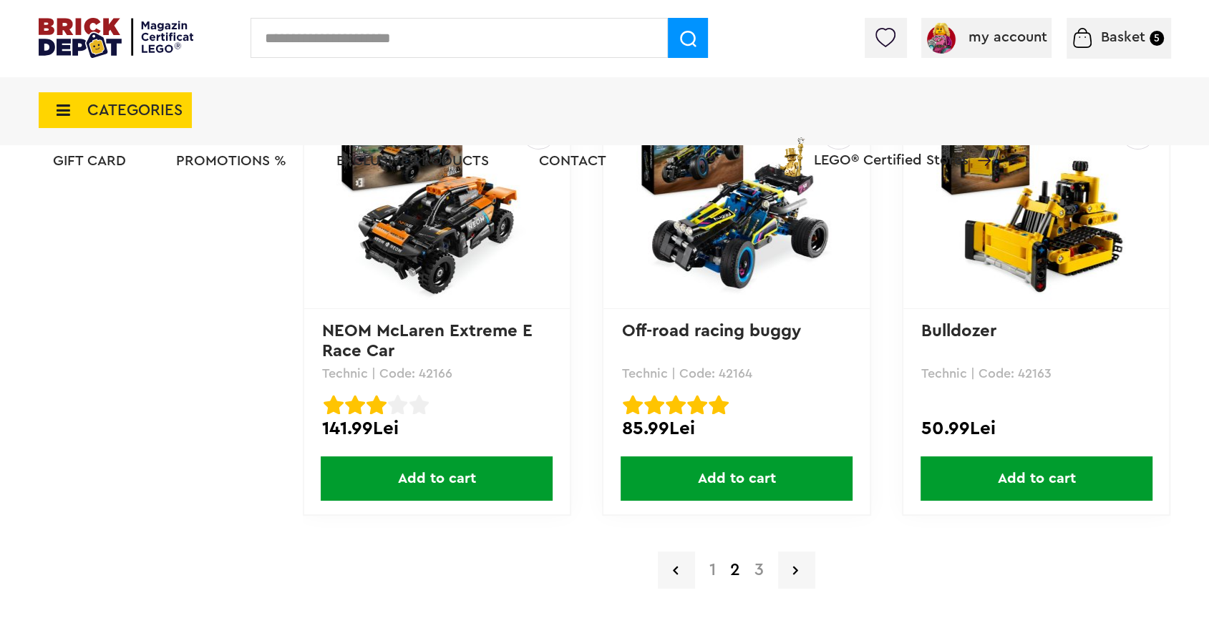
click at [759, 567] on font "3" at bounding box center [758, 570] width 9 height 17
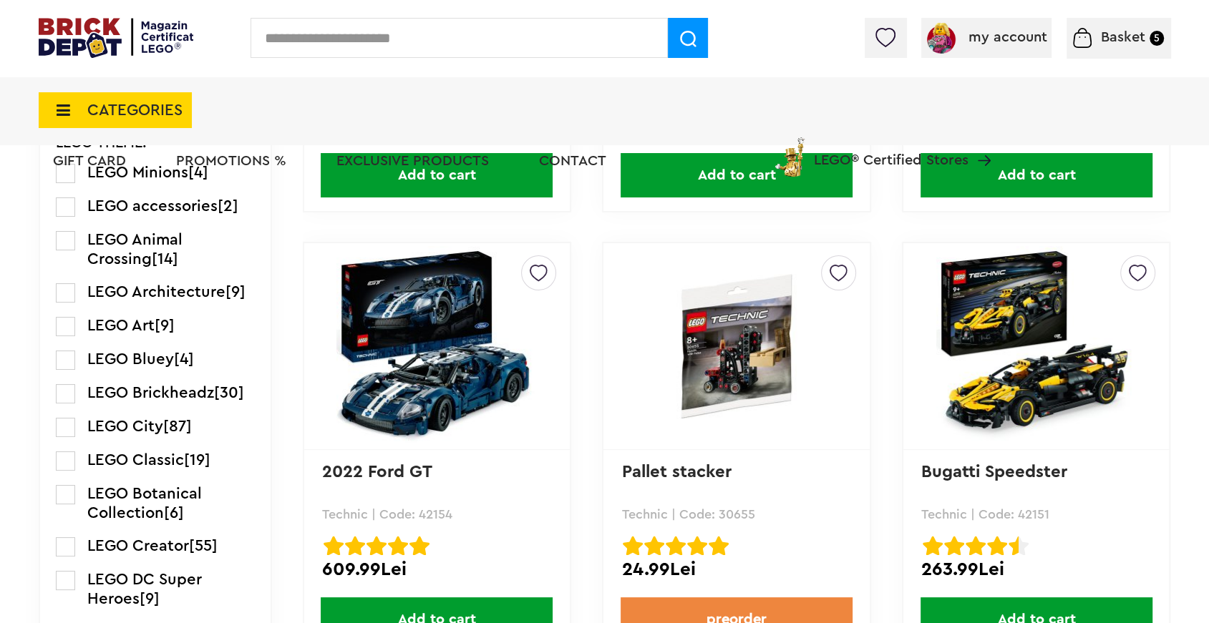
scroll to position [895, 0]
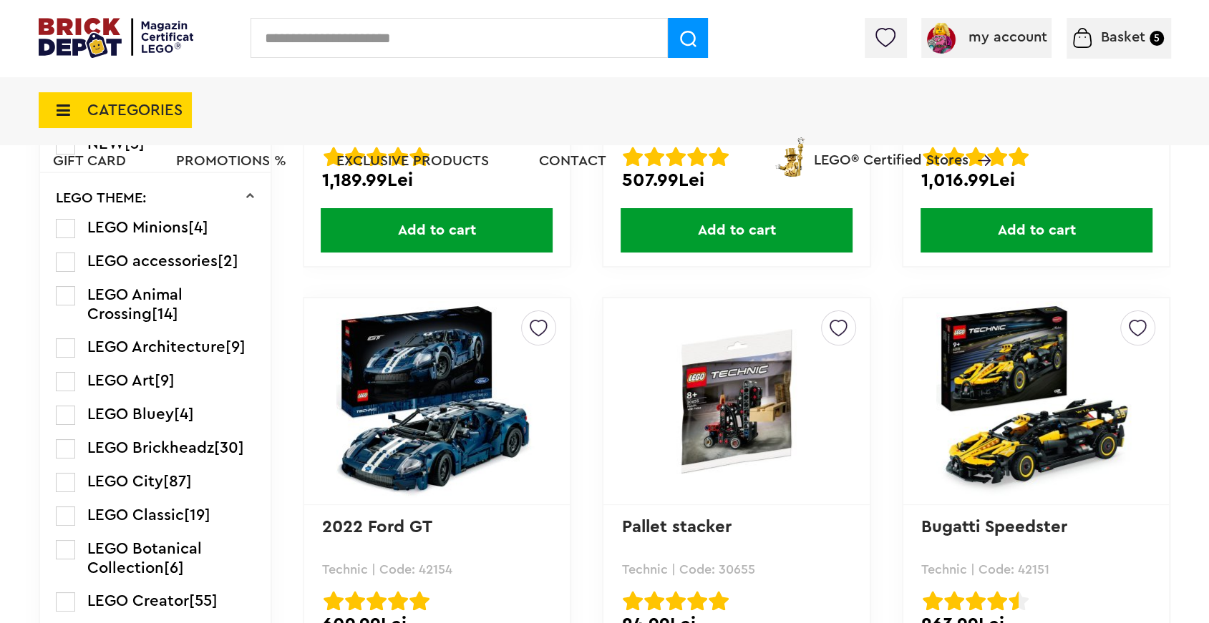
click at [361, 34] on input "text" at bounding box center [458, 38] width 417 height 40
type input "*****"
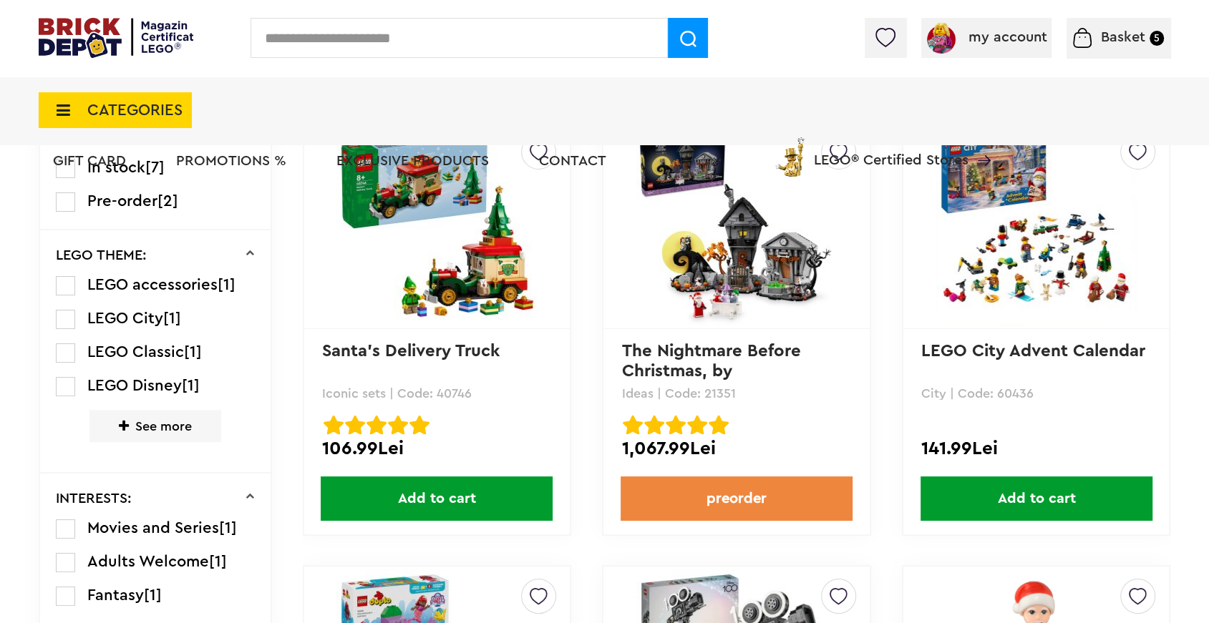
scroll to position [631, 0]
